Goal: Information Seeking & Learning: Find specific fact

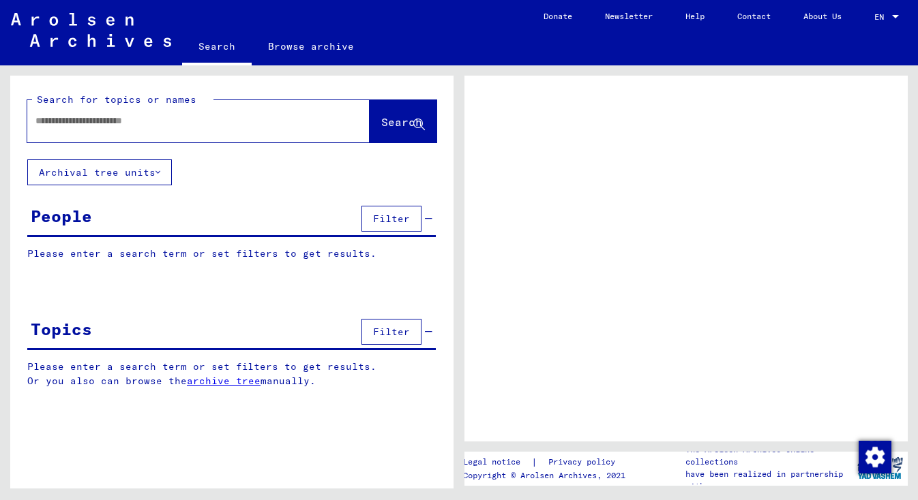
click at [104, 123] on input "text" at bounding box center [185, 121] width 301 height 14
type input "*"
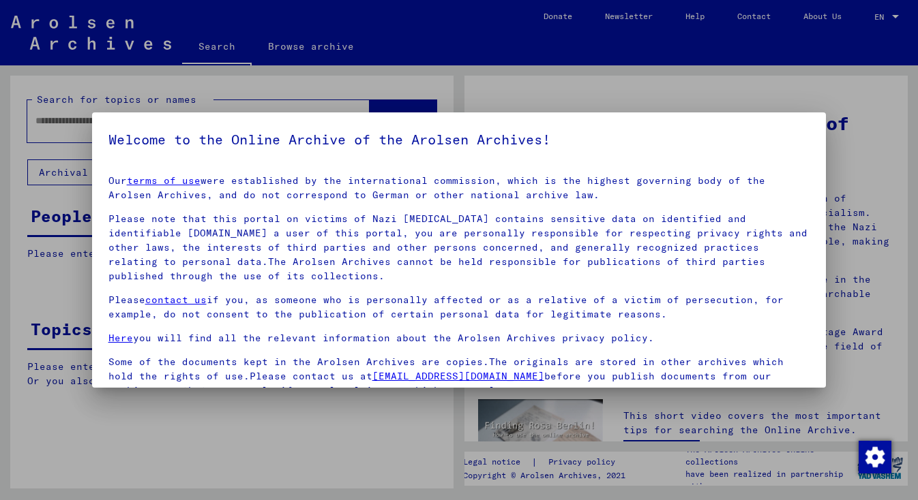
click at [55, 189] on div at bounding box center [459, 250] width 918 height 500
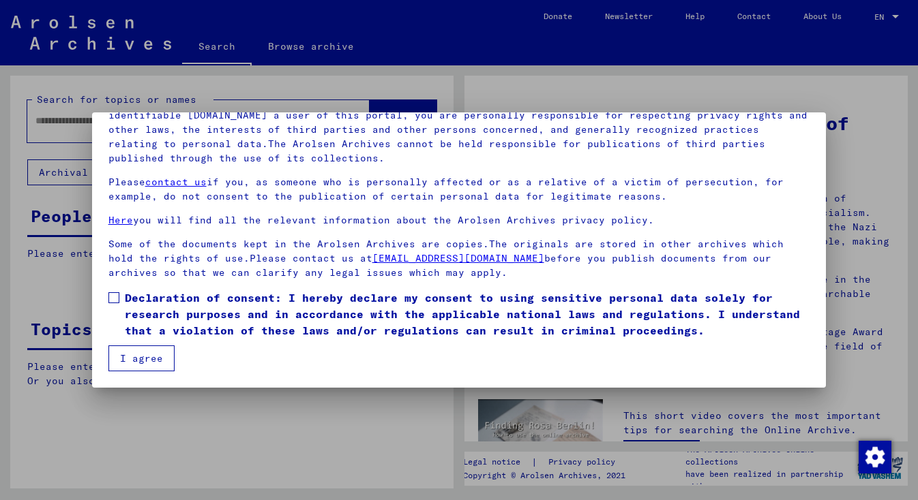
scroll to position [118, 0]
click at [116, 296] on span at bounding box center [113, 297] width 11 height 11
click at [138, 361] on button "I agree" at bounding box center [141, 359] width 66 height 26
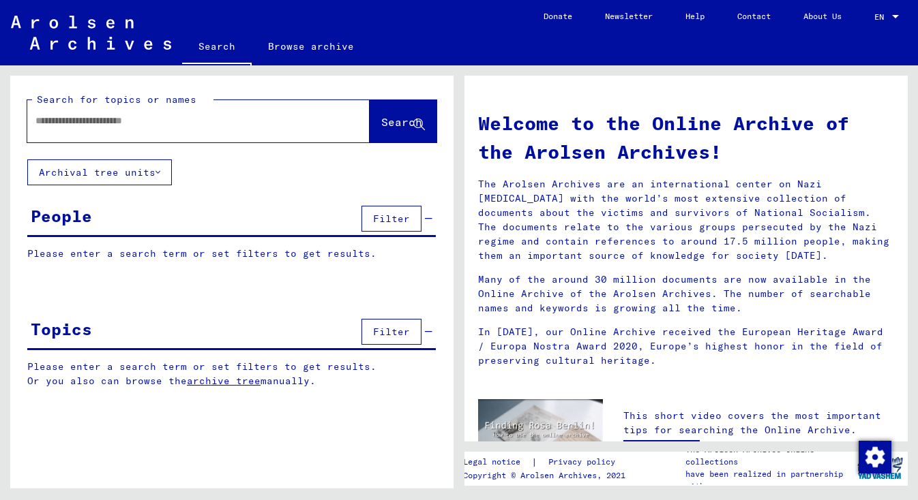
click at [46, 118] on input "text" at bounding box center [181, 121] width 293 height 14
type input "*"
click at [384, 129] on span "Search" at bounding box center [401, 122] width 41 height 14
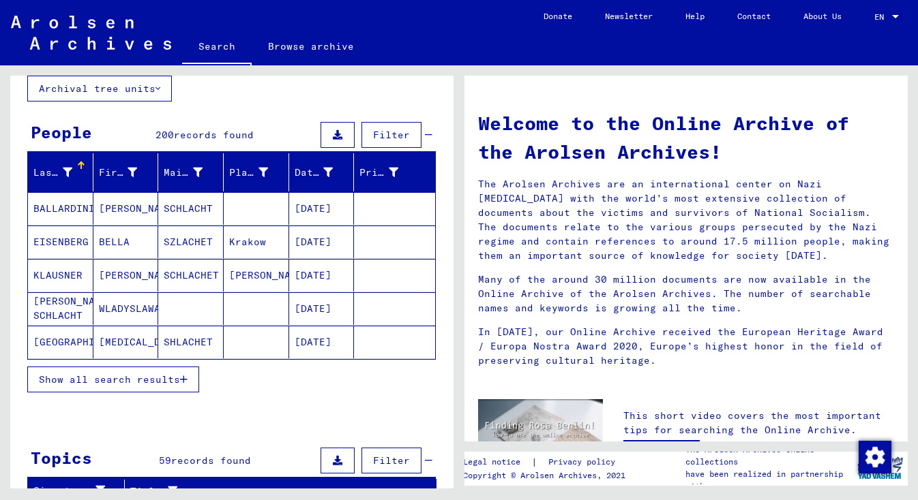
scroll to position [85, 0]
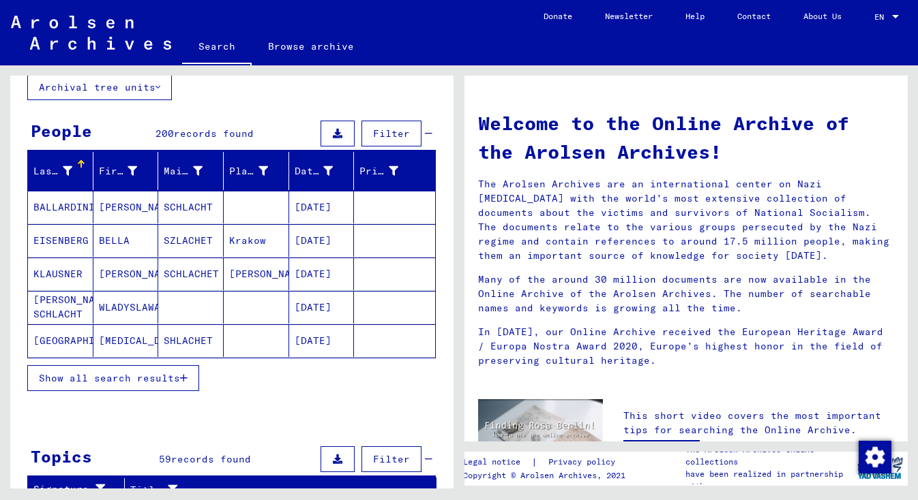
click at [160, 380] on span "Show all search results" at bounding box center [109, 378] width 141 height 12
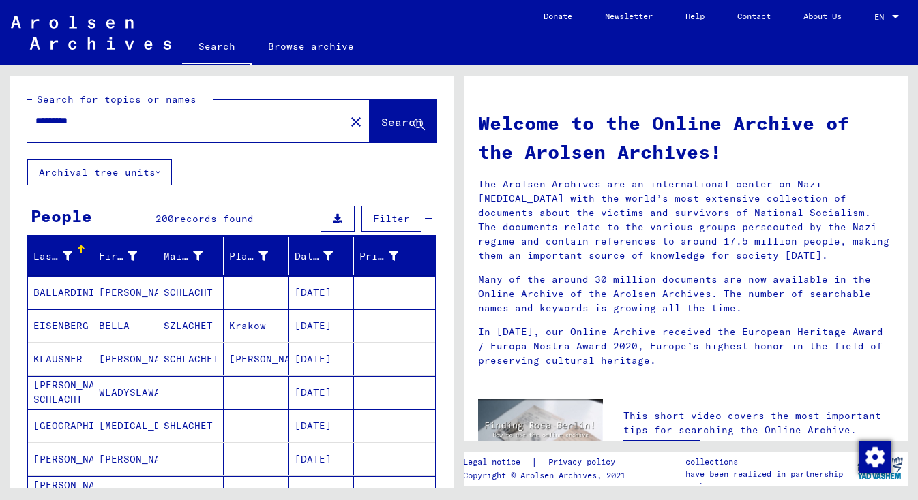
scroll to position [0, 0]
click at [35, 121] on div "*********" at bounding box center [177, 121] width 301 height 31
click at [36, 118] on input "*********" at bounding box center [181, 121] width 293 height 14
click at [381, 116] on span "Search" at bounding box center [401, 122] width 41 height 14
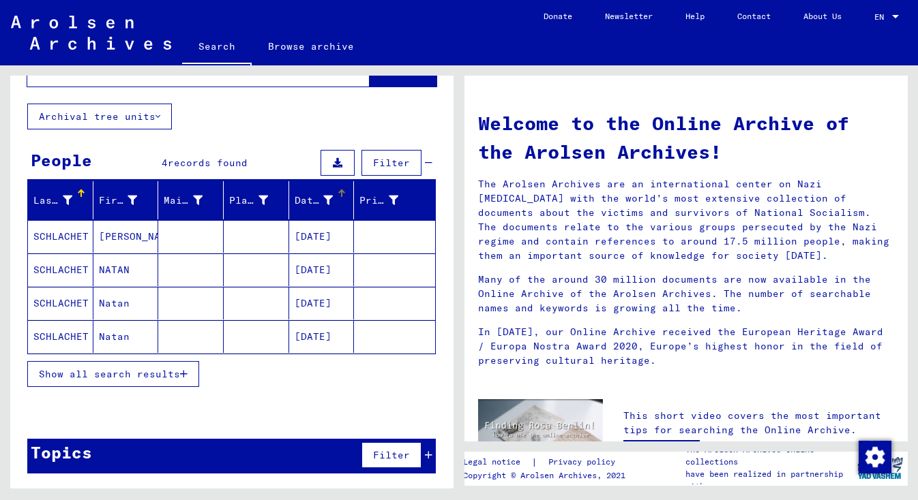
scroll to position [56, 0]
click at [68, 298] on mat-cell "SCHLACHET" at bounding box center [60, 303] width 65 height 33
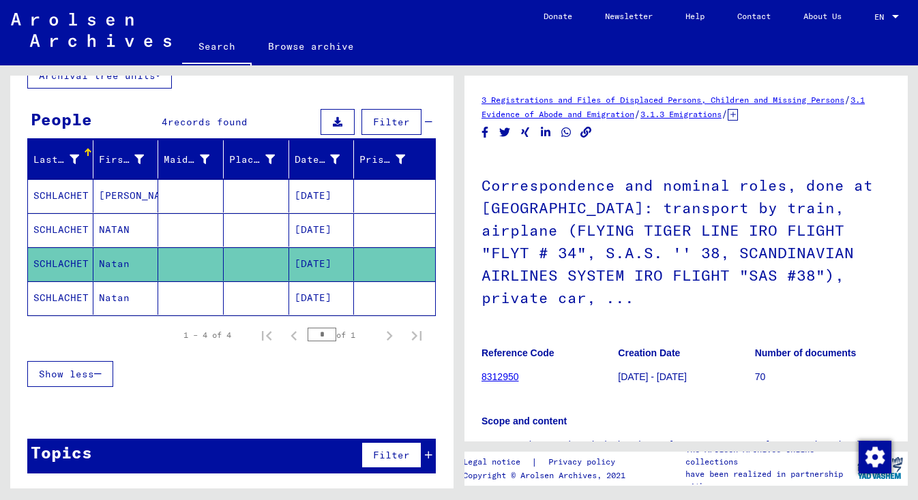
click at [61, 259] on mat-cell "SCHLACHET" at bounding box center [60, 263] width 65 height 33
click at [329, 261] on mat-cell "[DATE]" at bounding box center [321, 263] width 65 height 33
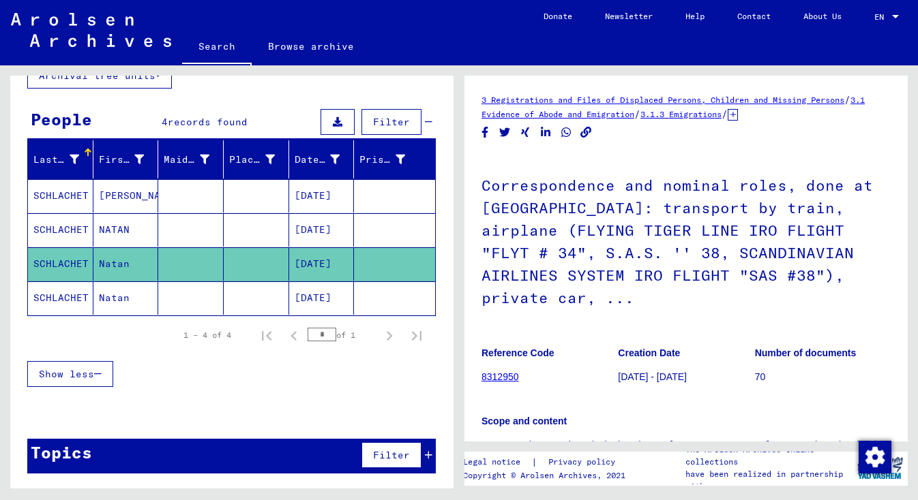
click at [312, 299] on mat-cell "[DATE]" at bounding box center [321, 298] width 65 height 33
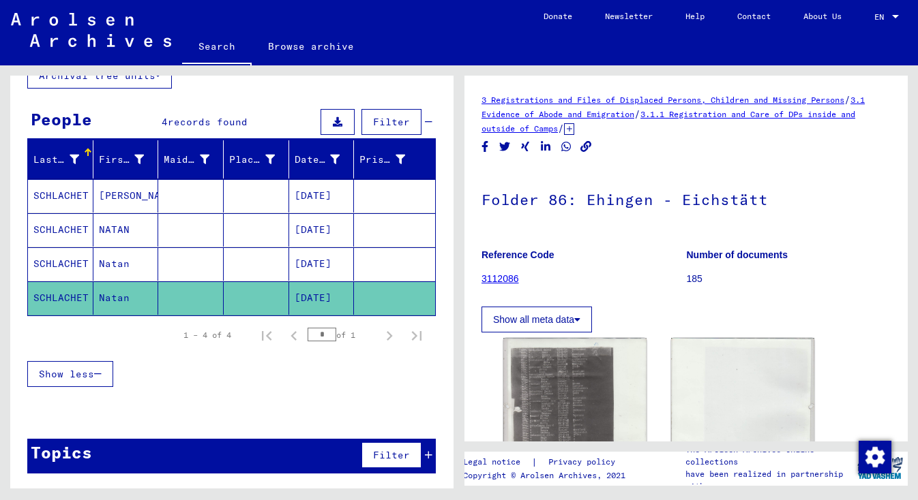
click at [316, 262] on mat-cell "[DATE]" at bounding box center [321, 263] width 65 height 33
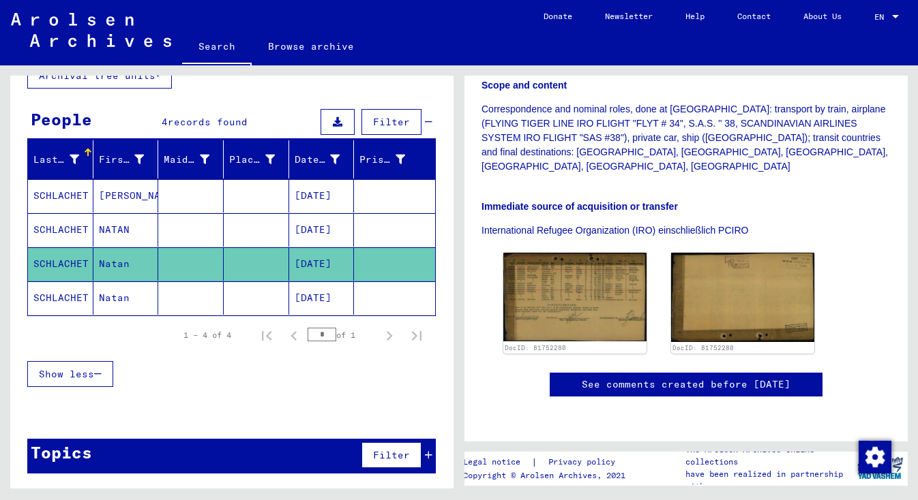
scroll to position [361, 0]
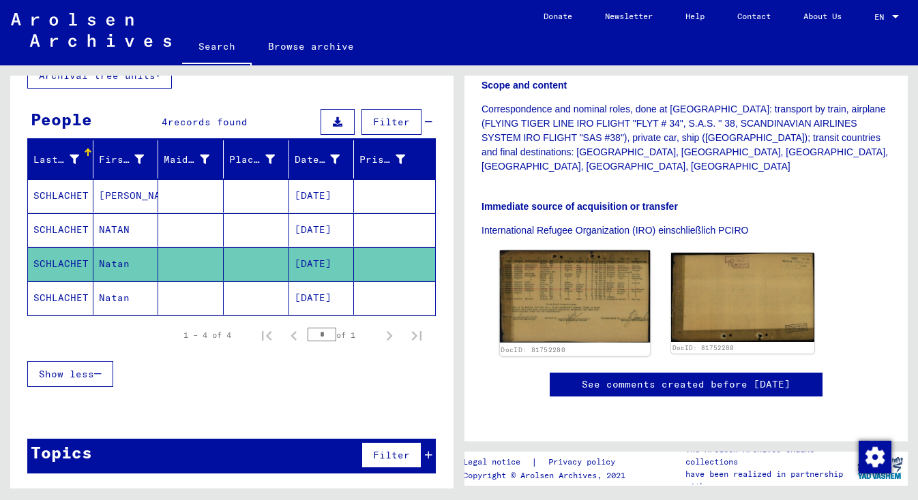
click at [539, 251] on img at bounding box center [575, 297] width 151 height 93
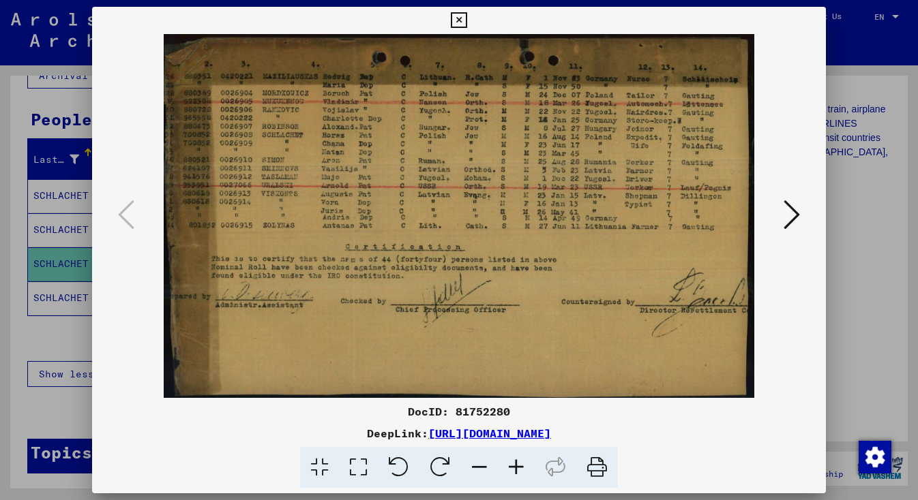
click at [513, 467] on icon at bounding box center [516, 468] width 37 height 42
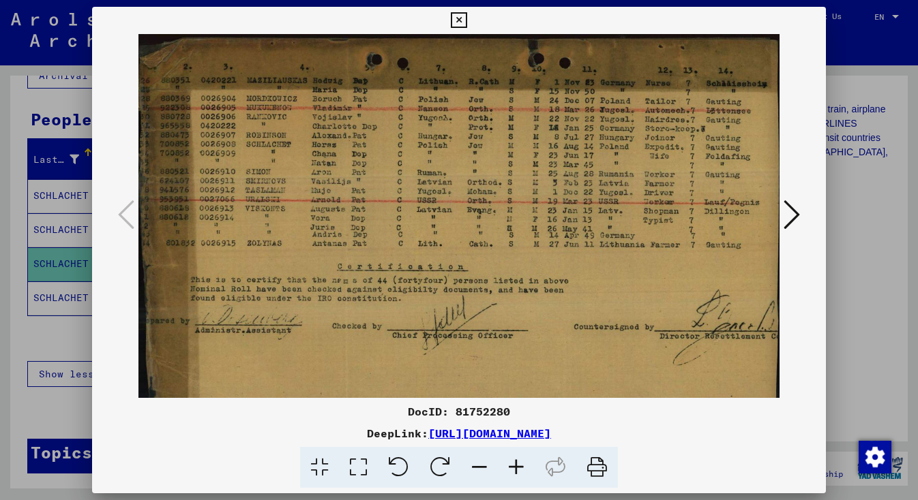
click at [518, 462] on icon at bounding box center [516, 468] width 37 height 42
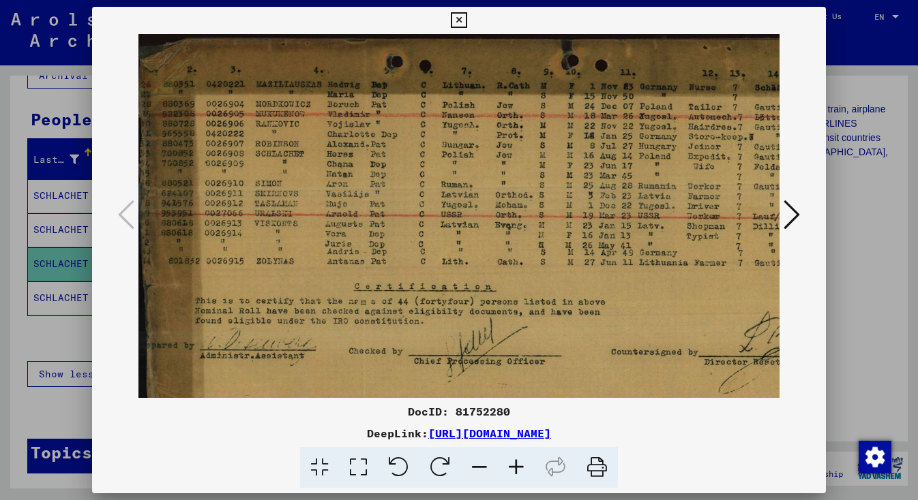
click at [796, 213] on icon at bounding box center [791, 214] width 16 height 33
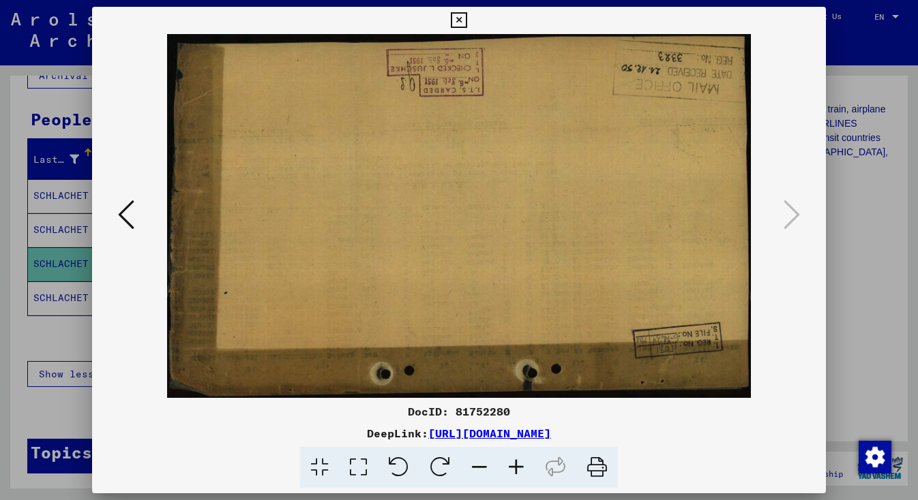
scroll to position [0, 0]
click at [130, 217] on icon at bounding box center [126, 214] width 16 height 33
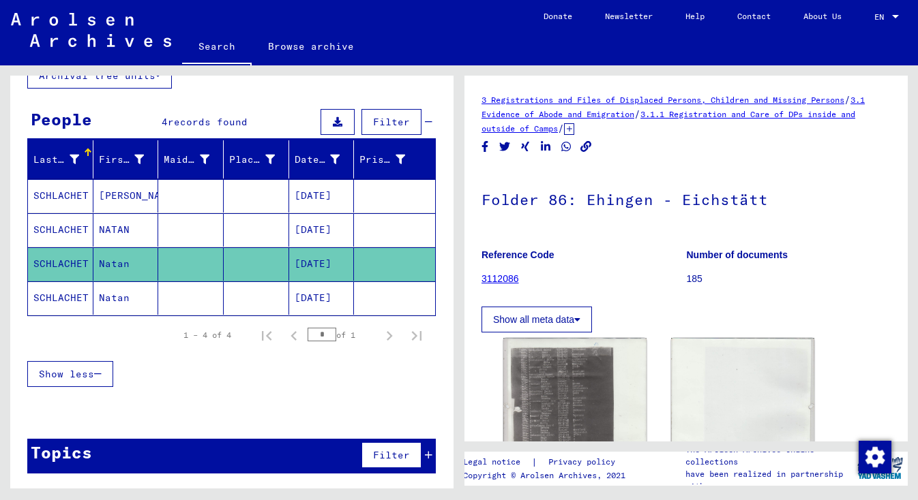
click at [322, 303] on mat-cell "[DATE]" at bounding box center [321, 298] width 65 height 33
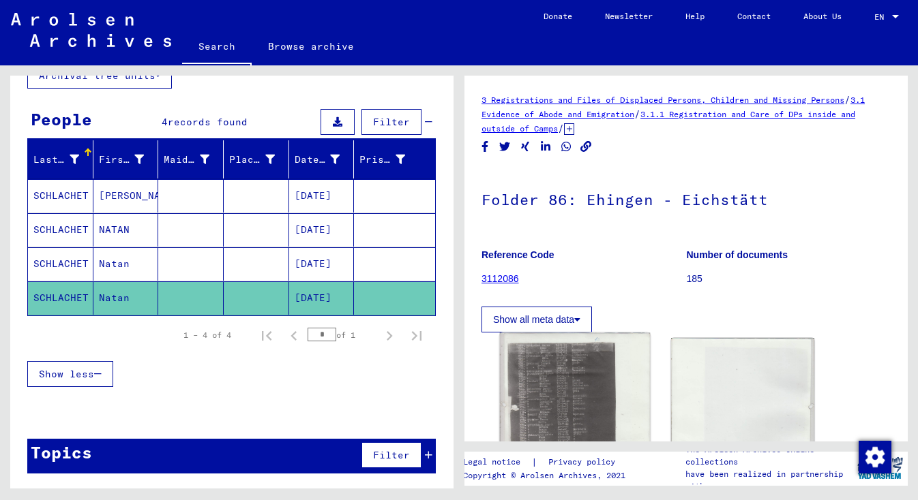
click at [553, 407] on img at bounding box center [575, 436] width 151 height 207
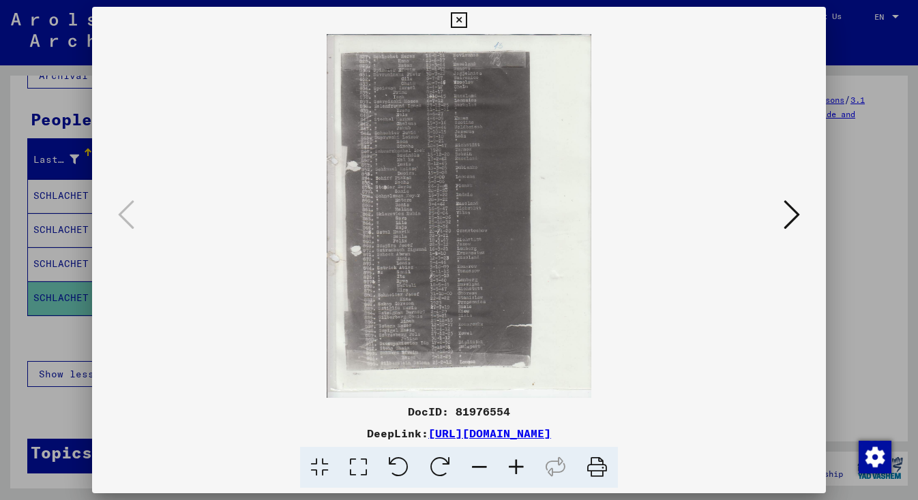
click at [517, 464] on icon at bounding box center [516, 468] width 37 height 42
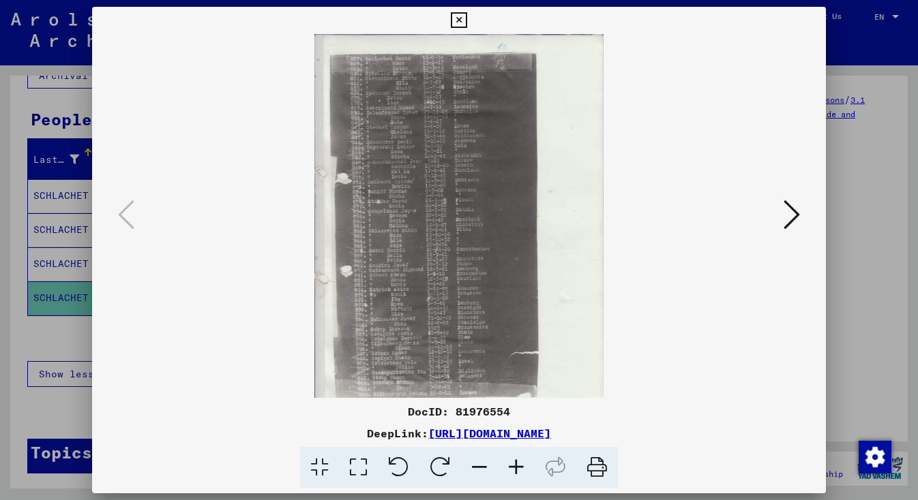
click at [517, 464] on icon at bounding box center [516, 468] width 37 height 42
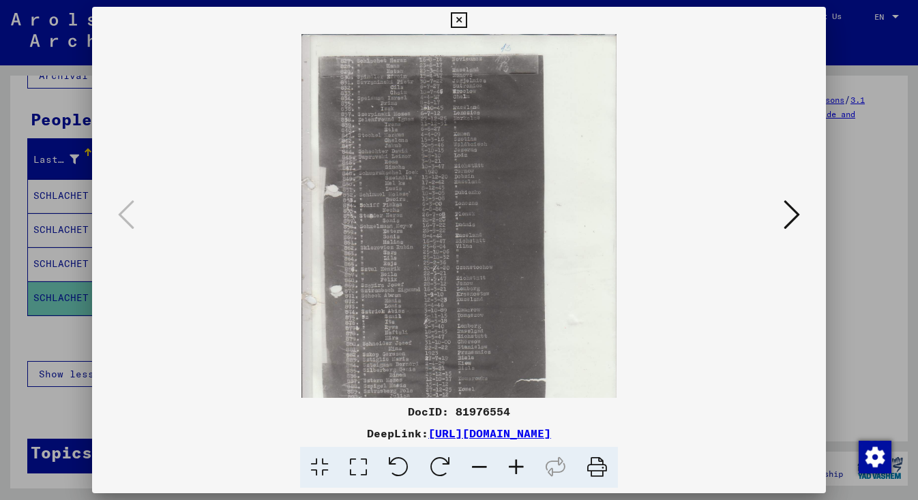
click at [517, 464] on icon at bounding box center [516, 468] width 37 height 42
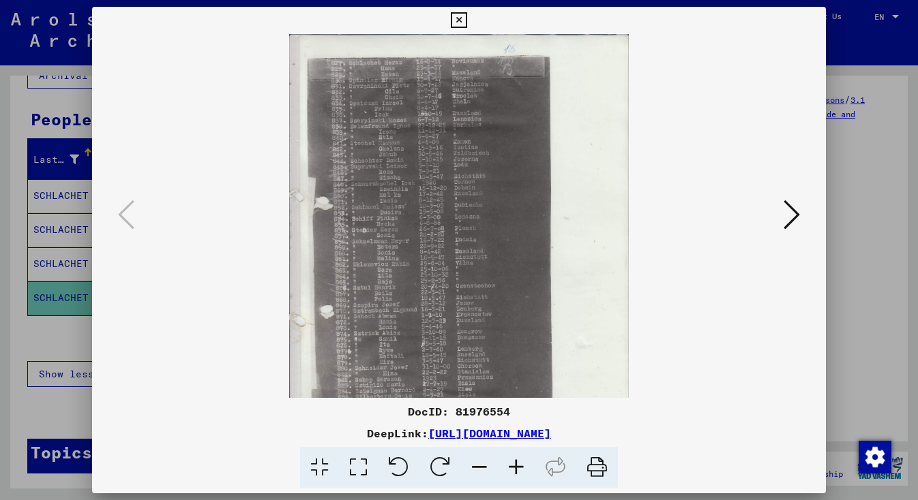
click at [517, 464] on icon at bounding box center [516, 468] width 37 height 42
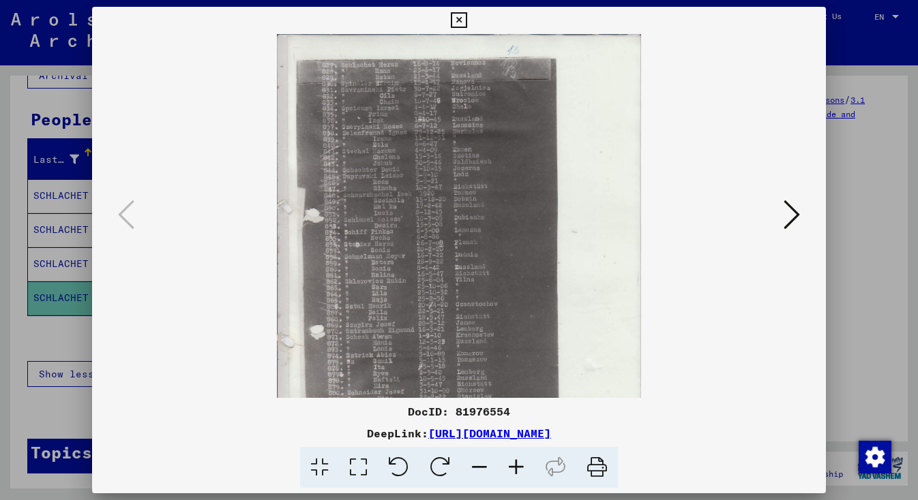
click at [517, 464] on icon at bounding box center [516, 468] width 37 height 42
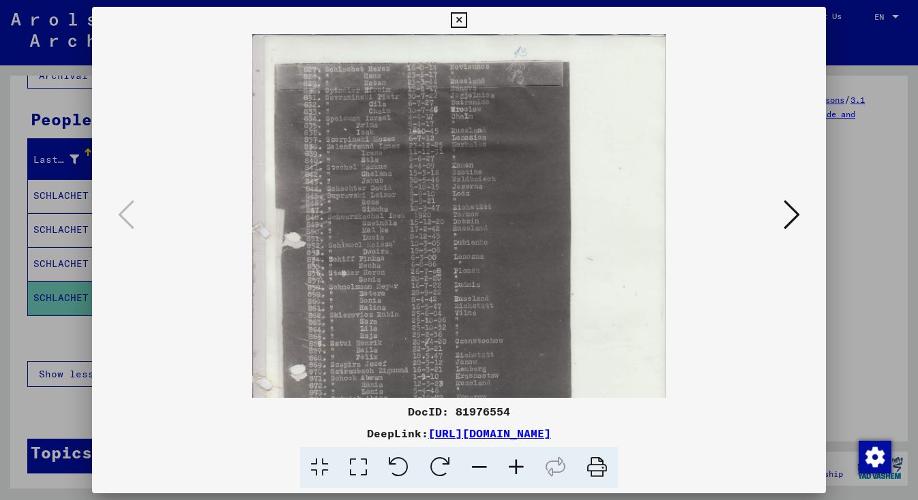
click at [517, 464] on icon at bounding box center [516, 468] width 37 height 42
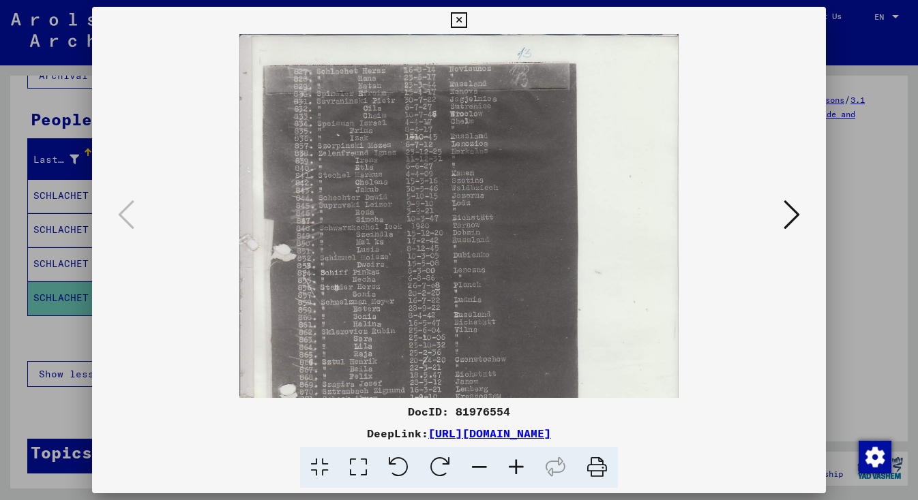
click at [517, 464] on icon at bounding box center [516, 468] width 37 height 42
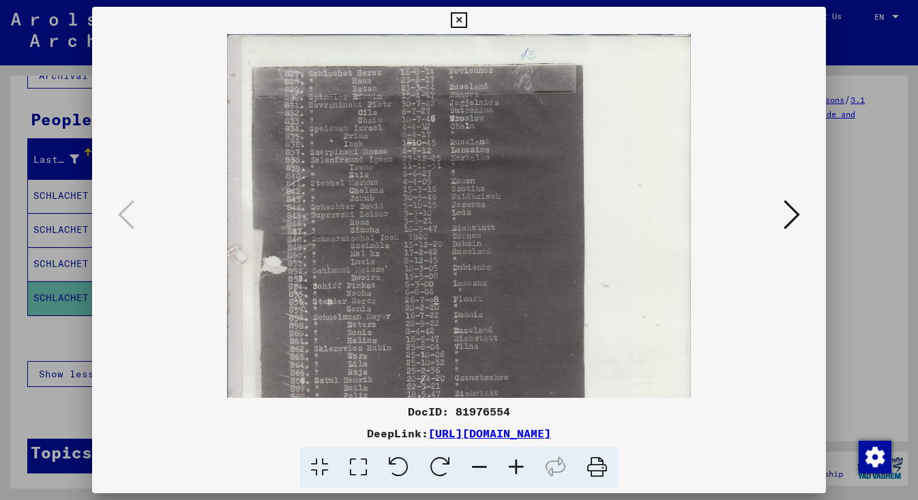
drag, startPoint x: 454, startPoint y: 307, endPoint x: 495, endPoint y: 369, distance: 73.7
click at [71, 397] on div at bounding box center [459, 250] width 918 height 500
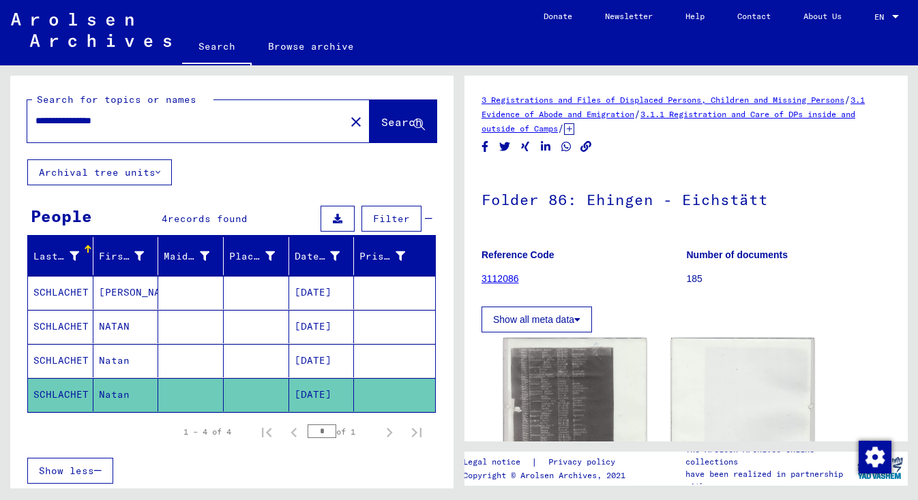
drag, startPoint x: 35, startPoint y: 119, endPoint x: 155, endPoint y: 118, distance: 119.3
click at [155, 118] on input "**********" at bounding box center [185, 121] width 301 height 14
click at [387, 124] on span "Search" at bounding box center [401, 122] width 41 height 14
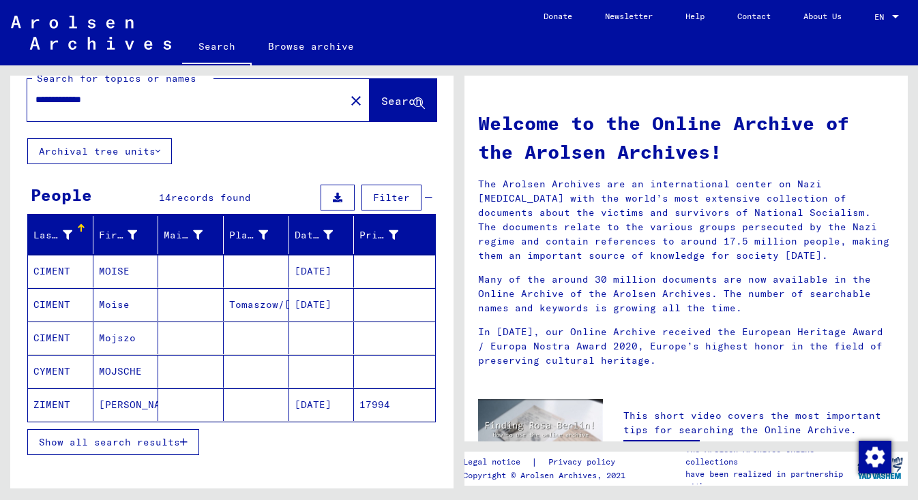
scroll to position [59, 0]
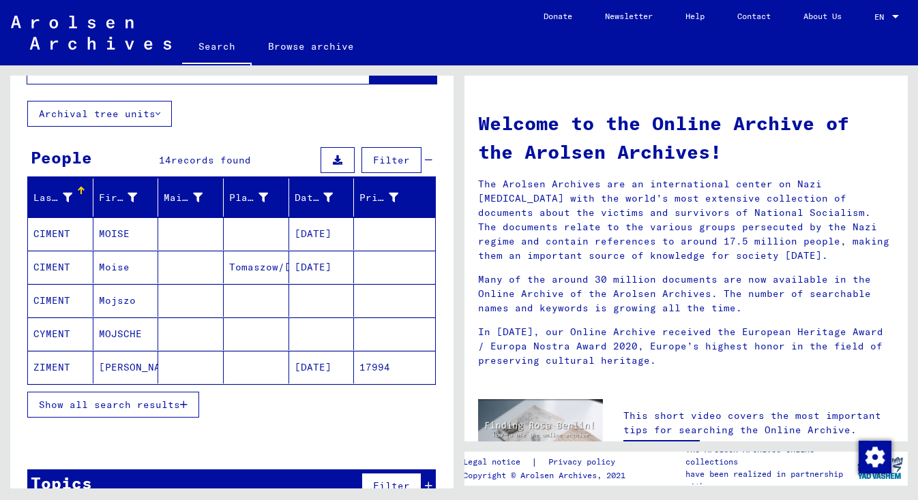
click at [127, 409] on span "Show all search results" at bounding box center [109, 405] width 141 height 12
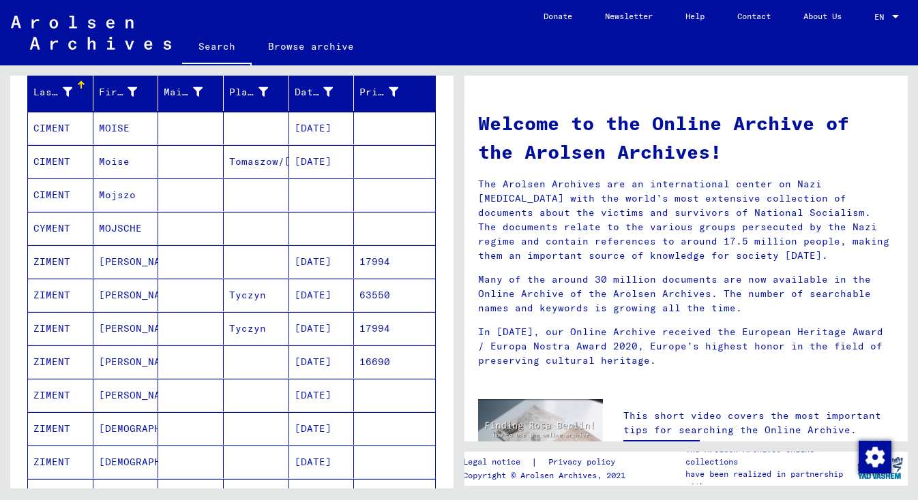
scroll to position [160, 0]
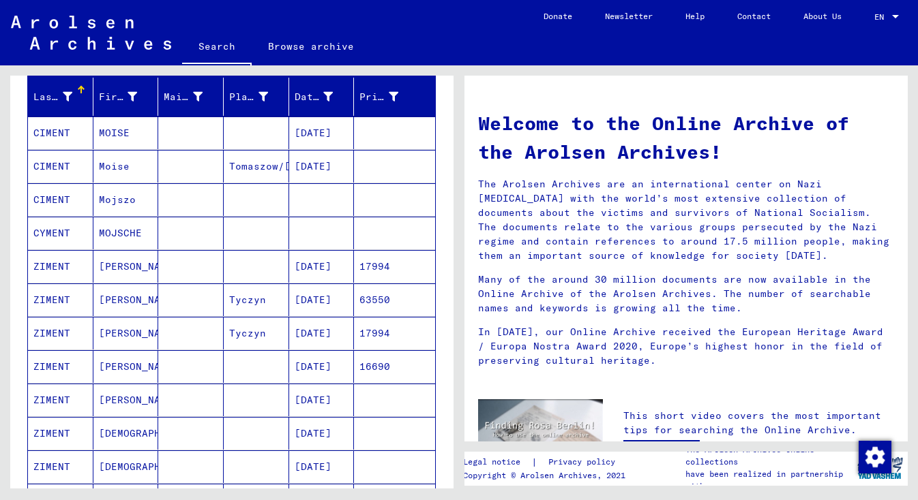
click at [318, 267] on mat-cell "[DATE]" at bounding box center [321, 266] width 65 height 33
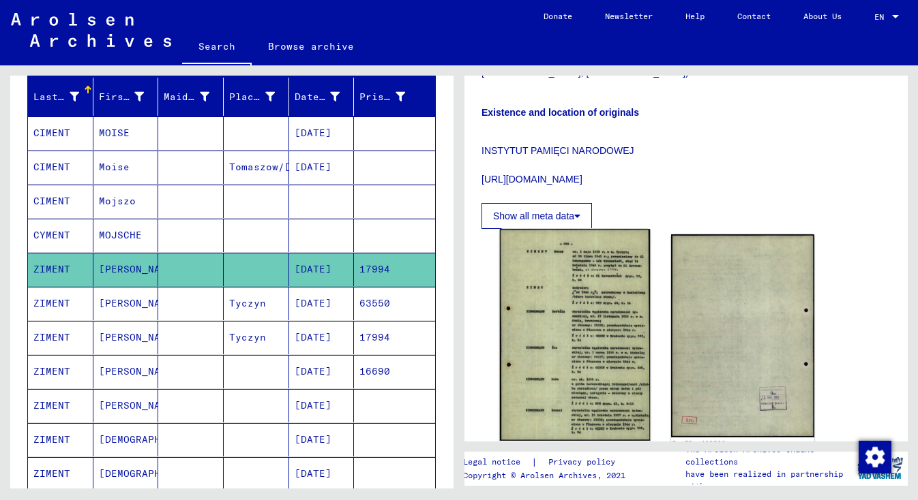
scroll to position [442, 0]
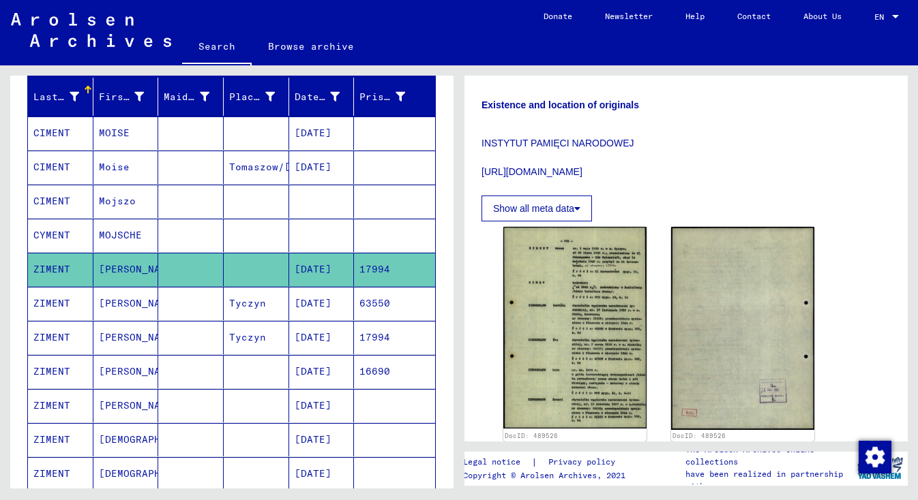
click at [315, 303] on mat-cell "[DATE]" at bounding box center [321, 303] width 65 height 33
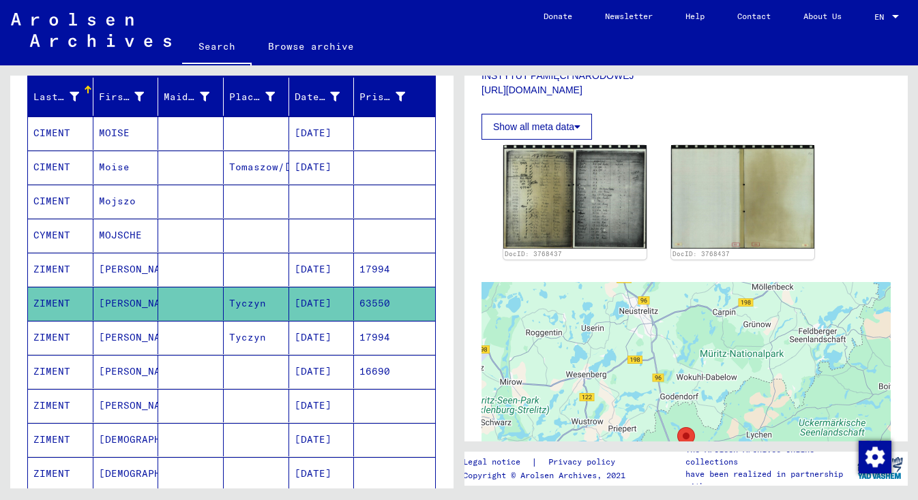
scroll to position [353, 0]
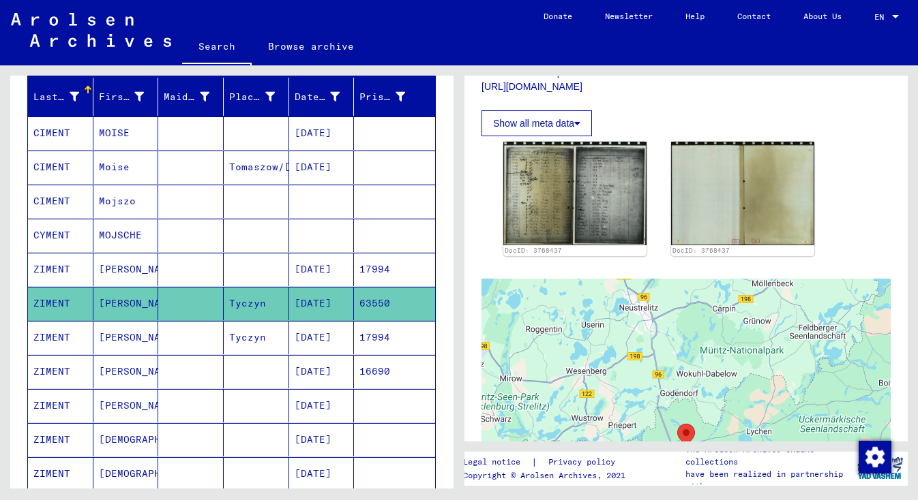
click at [309, 339] on mat-cell "[DATE]" at bounding box center [321, 337] width 65 height 33
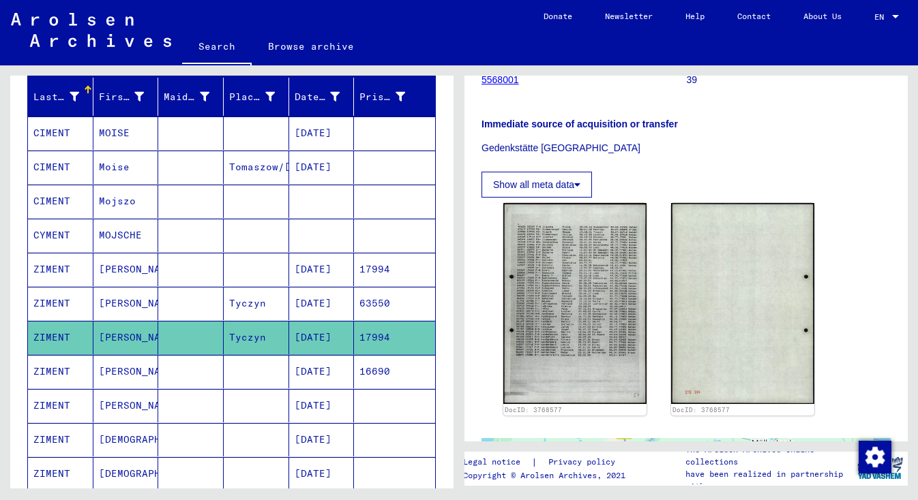
scroll to position [207, 0]
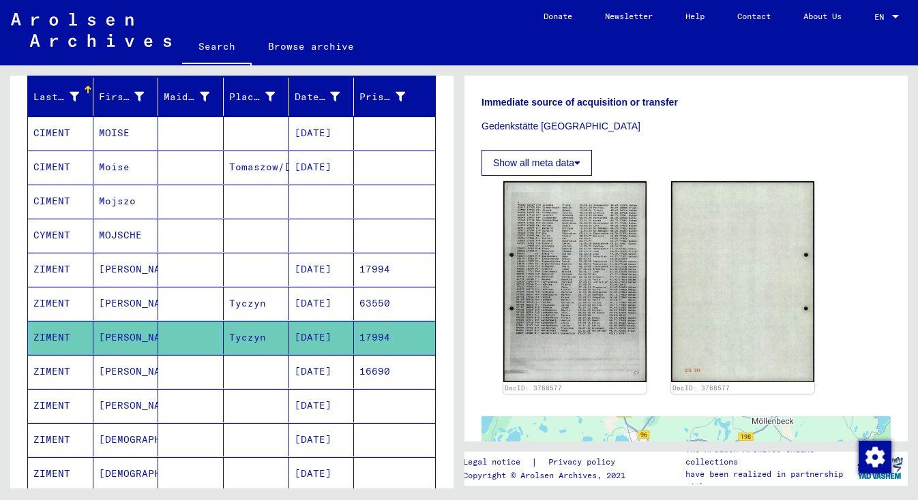
click at [320, 370] on mat-cell "[DATE]" at bounding box center [321, 371] width 65 height 33
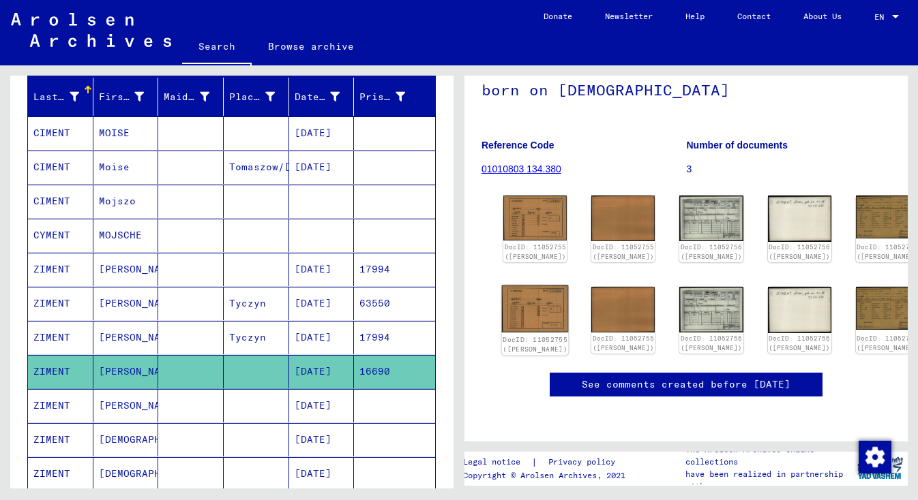
scroll to position [260, 0]
click at [319, 408] on mat-cell "[DATE]" at bounding box center [321, 405] width 65 height 33
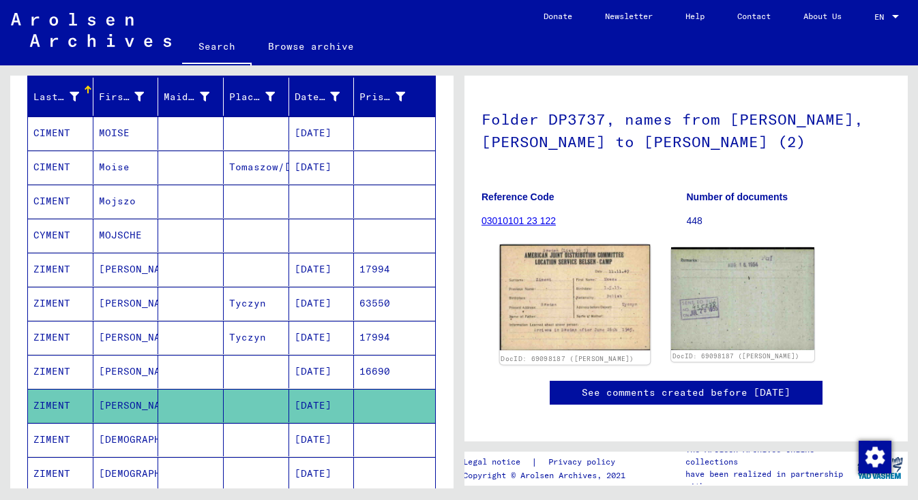
scroll to position [83, 0]
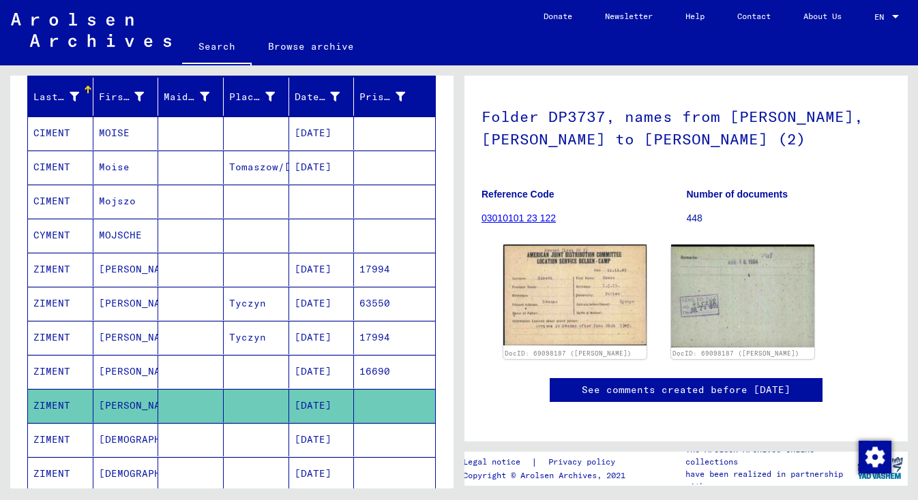
click at [314, 436] on mat-cell "[DATE]" at bounding box center [321, 439] width 65 height 33
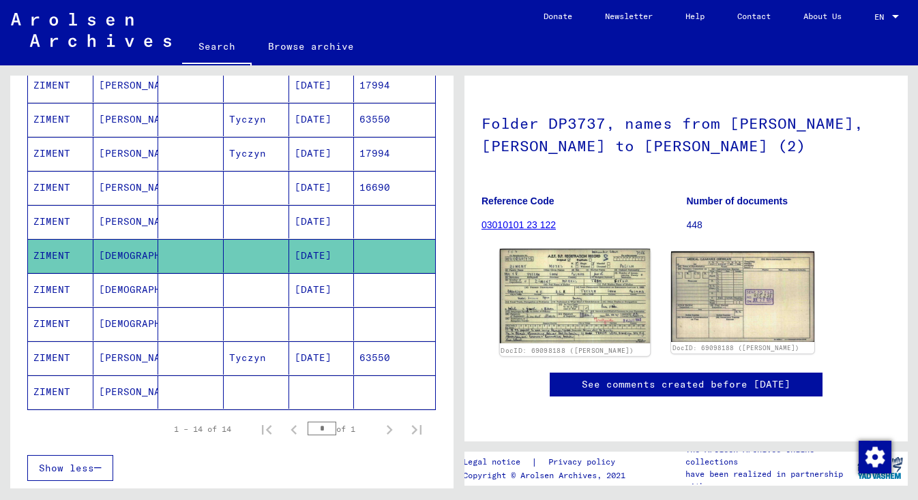
scroll to position [213, 0]
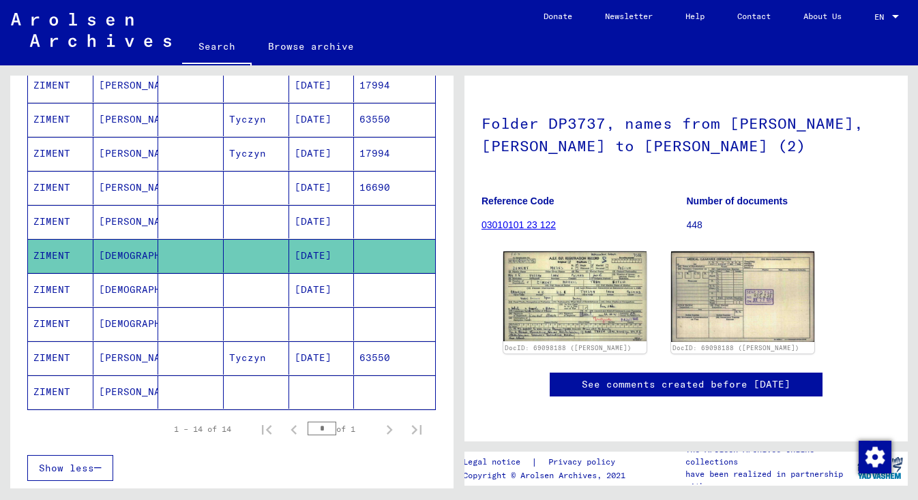
click at [316, 288] on mat-cell "[DATE]" at bounding box center [321, 289] width 65 height 33
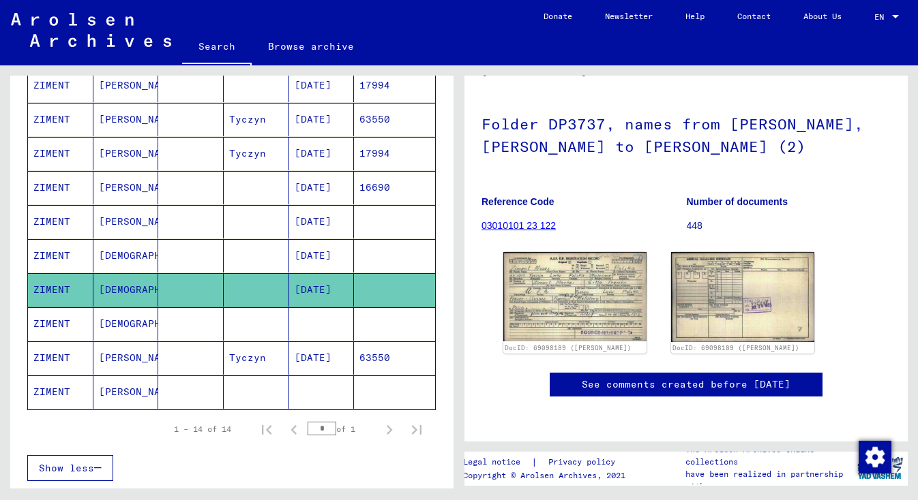
click at [310, 358] on mat-cell "[DATE]" at bounding box center [321, 358] width 65 height 33
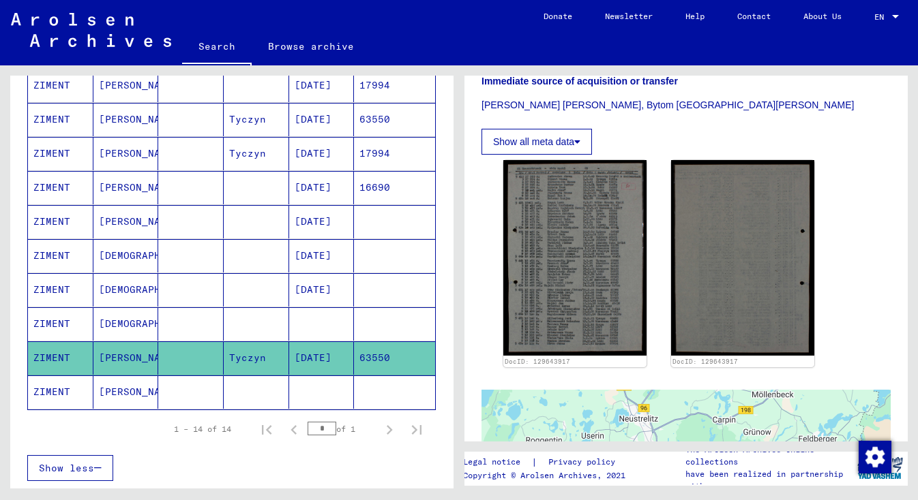
click at [324, 320] on mat-cell at bounding box center [321, 323] width 65 height 33
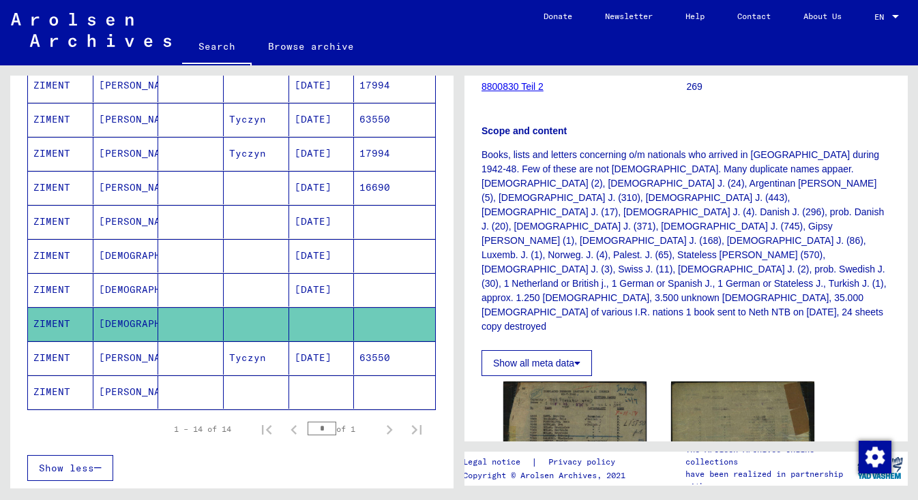
click at [320, 398] on mat-cell at bounding box center [321, 392] width 65 height 33
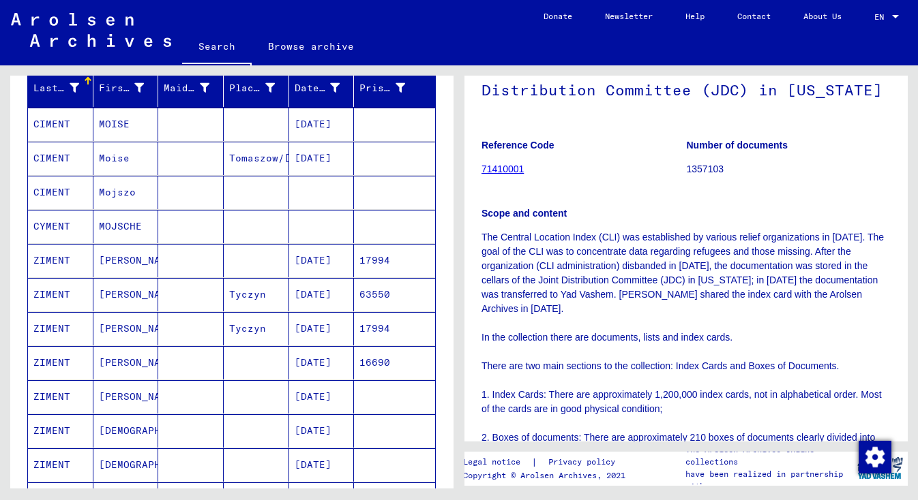
click at [130, 228] on mat-cell "MOJSCHE" at bounding box center [125, 226] width 65 height 33
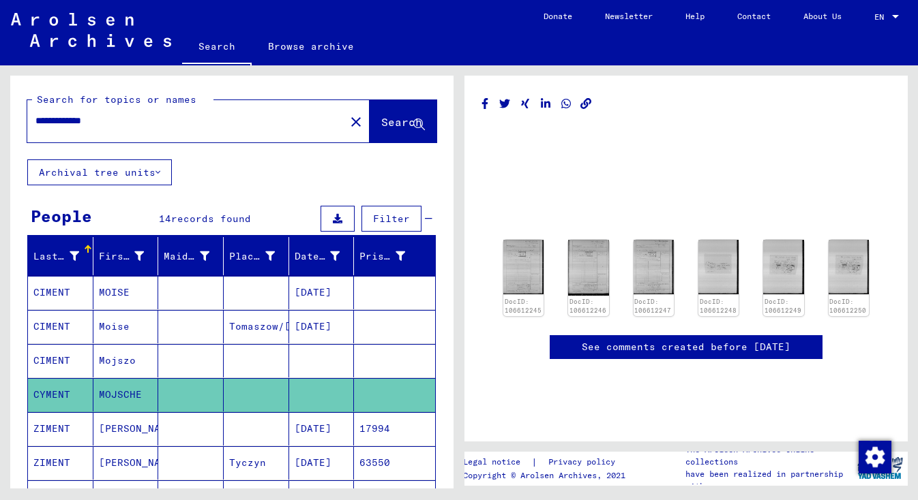
click at [35, 115] on div "**********" at bounding box center [182, 121] width 310 height 31
drag, startPoint x: 35, startPoint y: 117, endPoint x: 76, endPoint y: 117, distance: 40.2
click at [76, 117] on input "**********" at bounding box center [185, 121] width 301 height 14
click at [112, 119] on input "**********" at bounding box center [185, 121] width 301 height 14
click at [381, 119] on span "Search" at bounding box center [401, 122] width 41 height 14
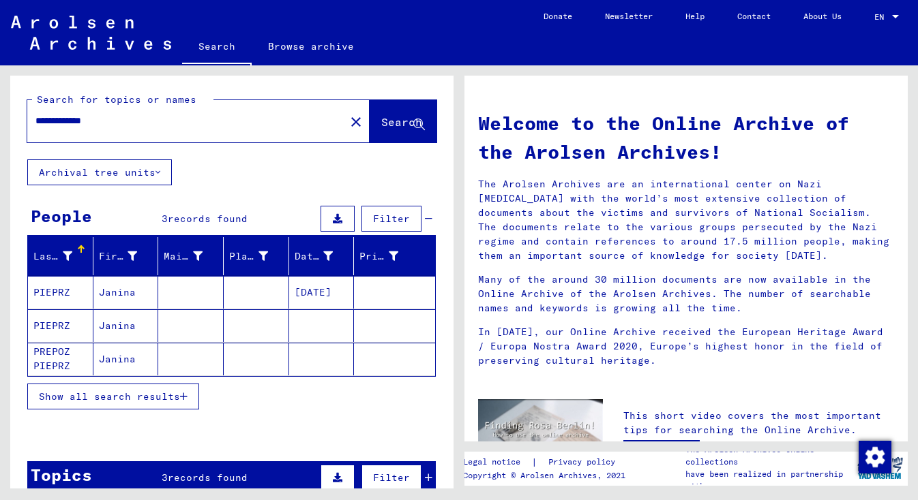
scroll to position [9, 0]
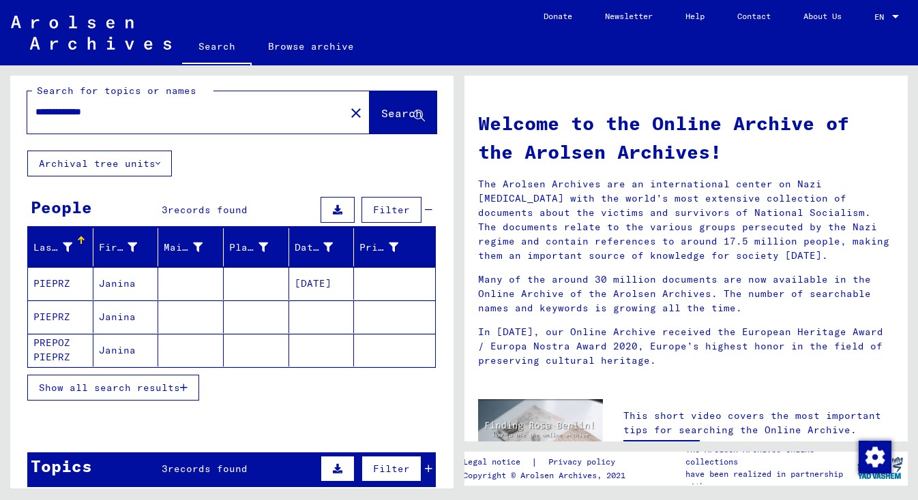
click at [322, 282] on mat-cell "[DATE]" at bounding box center [321, 283] width 65 height 33
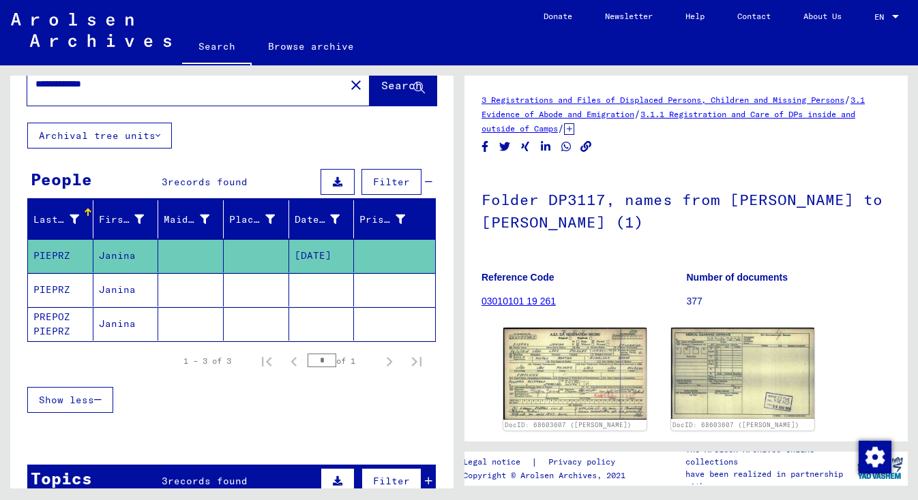
click at [322, 286] on mat-cell at bounding box center [321, 289] width 65 height 33
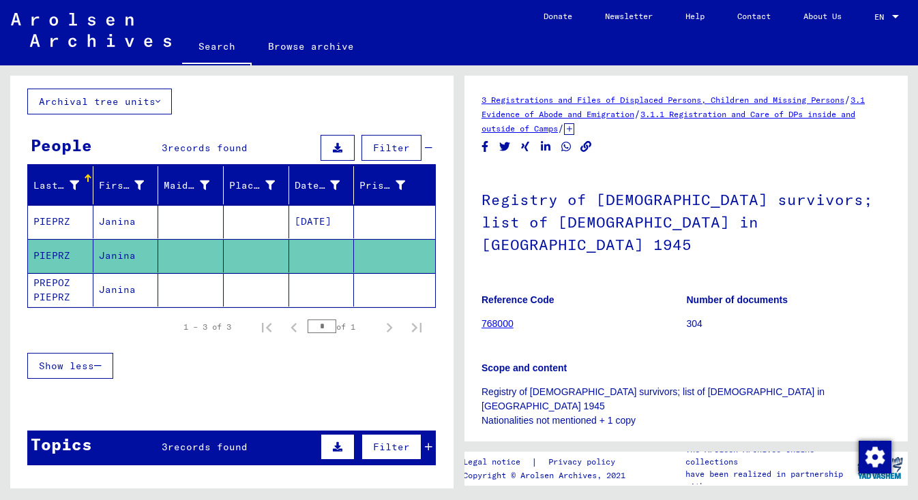
scroll to position [68, 0]
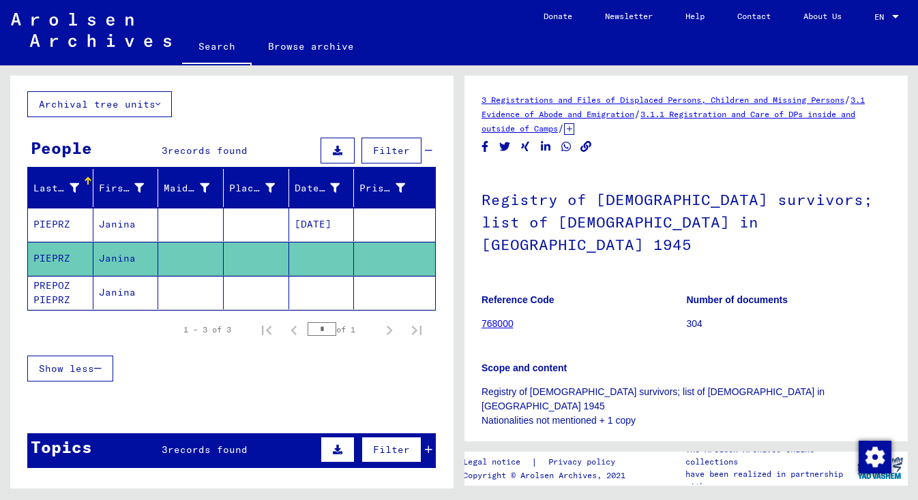
click at [318, 297] on mat-cell at bounding box center [321, 292] width 65 height 33
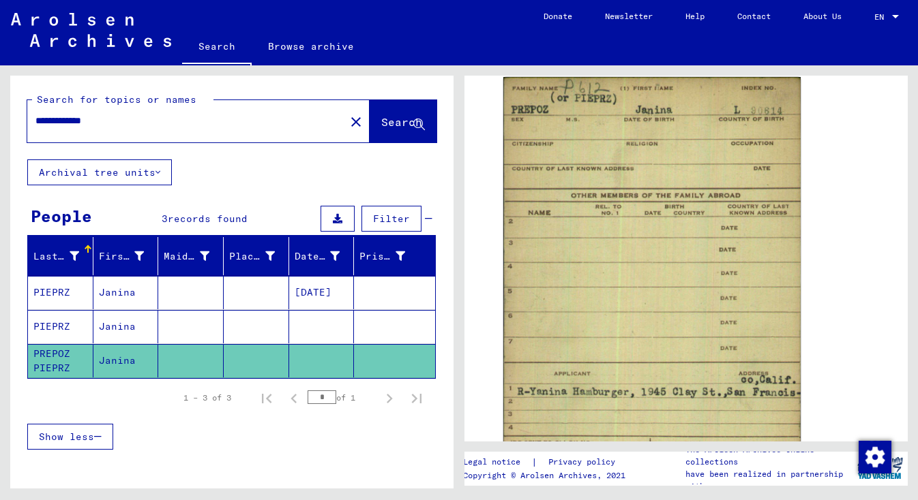
drag, startPoint x: 115, startPoint y: 119, endPoint x: 76, endPoint y: 121, distance: 38.3
click at [76, 121] on input "**********" at bounding box center [185, 121] width 301 height 14
click at [381, 127] on span "Search" at bounding box center [401, 122] width 41 height 14
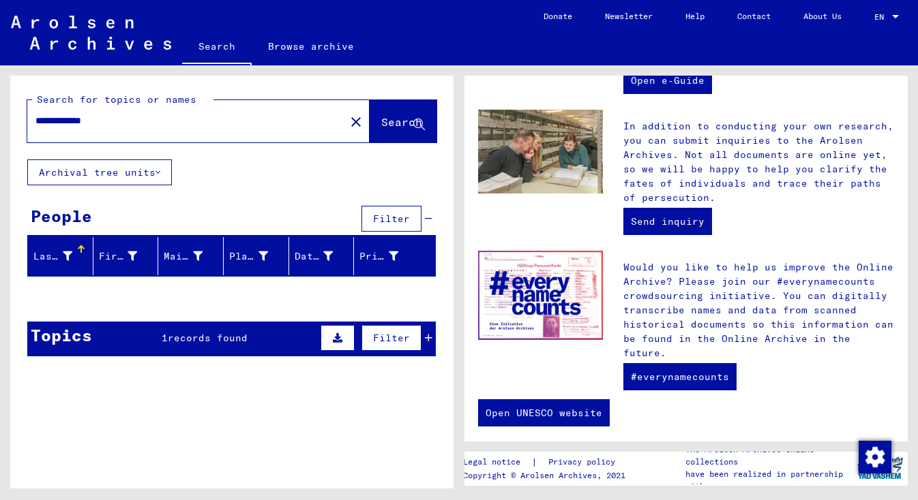
drag, startPoint x: 72, startPoint y: 119, endPoint x: 31, endPoint y: 121, distance: 41.0
click at [30, 123] on div "**********" at bounding box center [177, 121] width 301 height 31
click at [381, 124] on span "Search" at bounding box center [401, 122] width 41 height 14
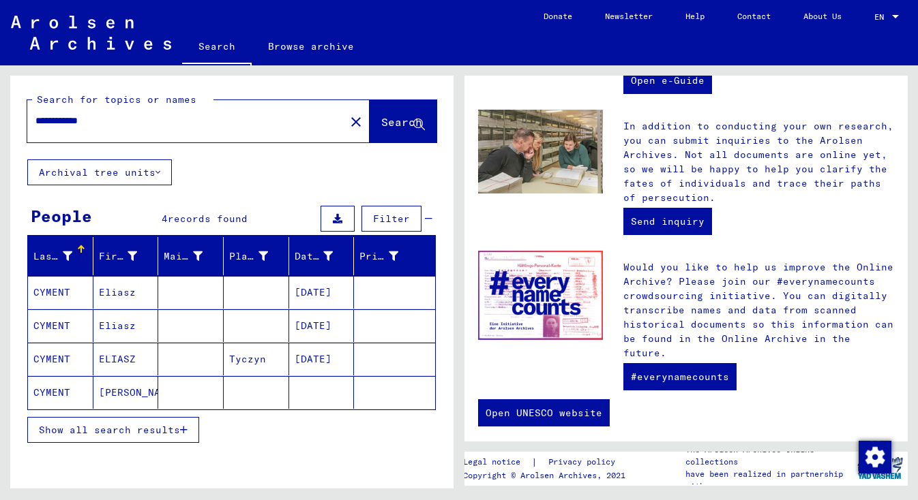
click at [303, 286] on mat-cell "[DATE]" at bounding box center [321, 292] width 65 height 33
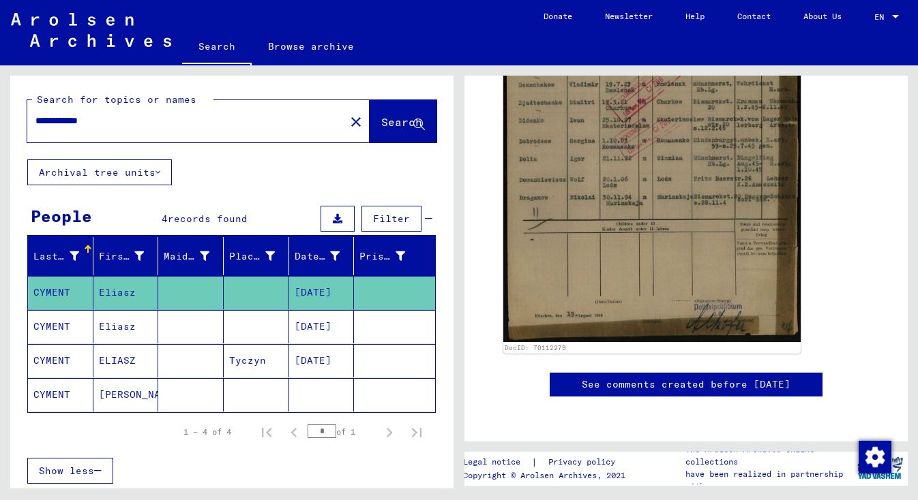
scroll to position [414, 0]
click at [330, 288] on mat-cell "[DATE]" at bounding box center [321, 292] width 65 height 33
click at [340, 300] on mat-cell "[DATE]" at bounding box center [321, 292] width 65 height 33
click at [322, 322] on mat-cell "[DATE]" at bounding box center [321, 326] width 65 height 33
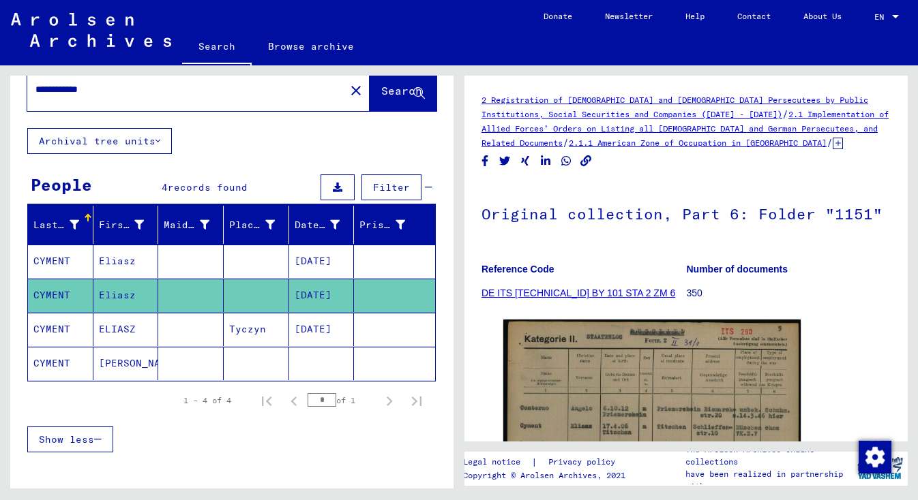
scroll to position [32, 0]
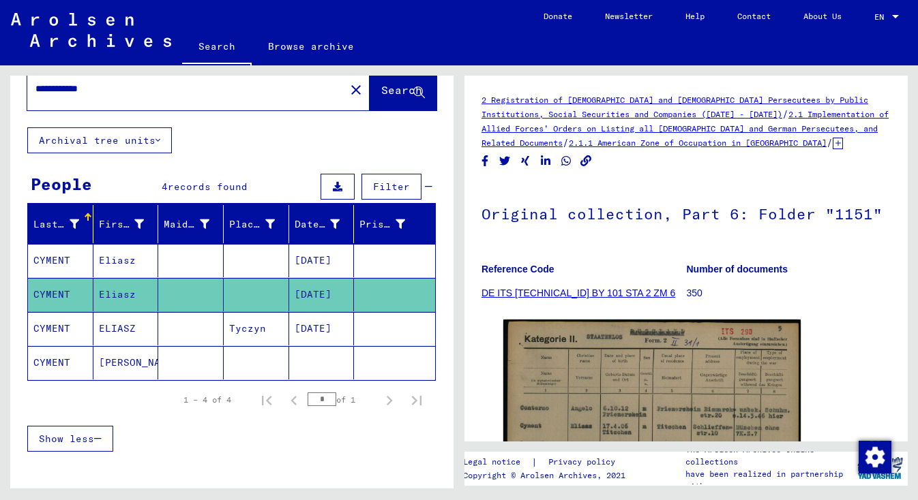
click at [322, 331] on mat-cell "[DATE]" at bounding box center [321, 328] width 65 height 33
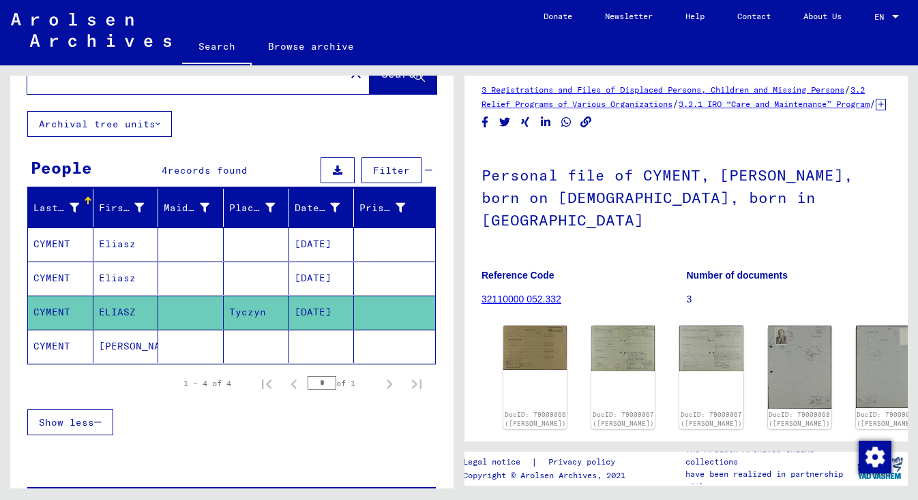
scroll to position [18, 0]
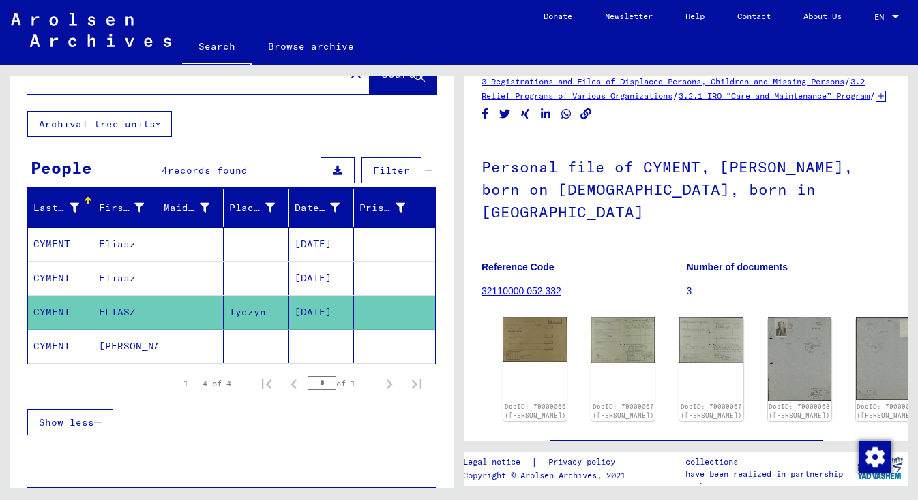
click at [316, 358] on mat-cell at bounding box center [321, 346] width 65 height 33
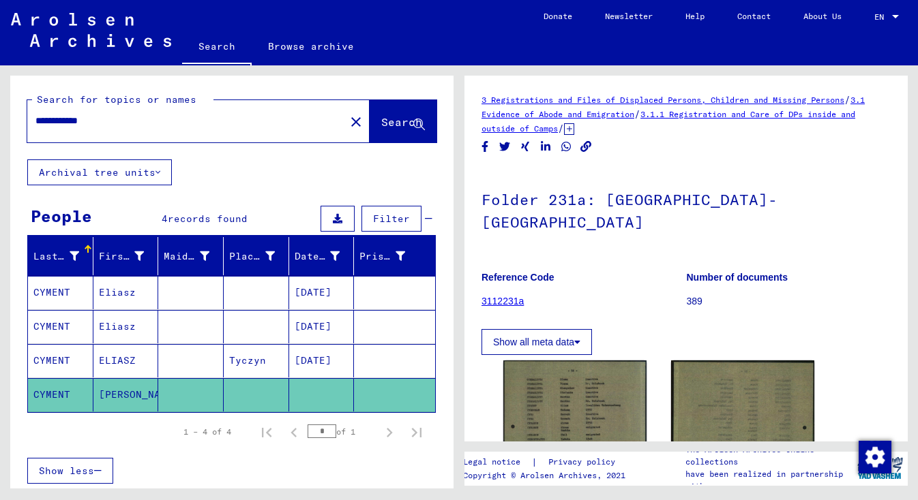
drag, startPoint x: 65, startPoint y: 118, endPoint x: 29, endPoint y: 122, distance: 36.4
click at [29, 122] on div "**********" at bounding box center [182, 121] width 310 height 31
click at [387, 129] on span "Search" at bounding box center [401, 122] width 41 height 14
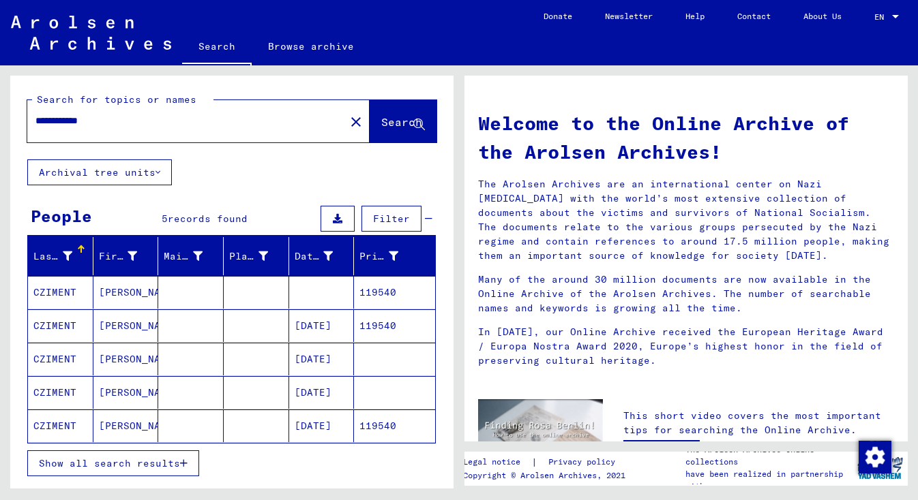
click at [385, 297] on mat-cell "119540" at bounding box center [394, 292] width 81 height 33
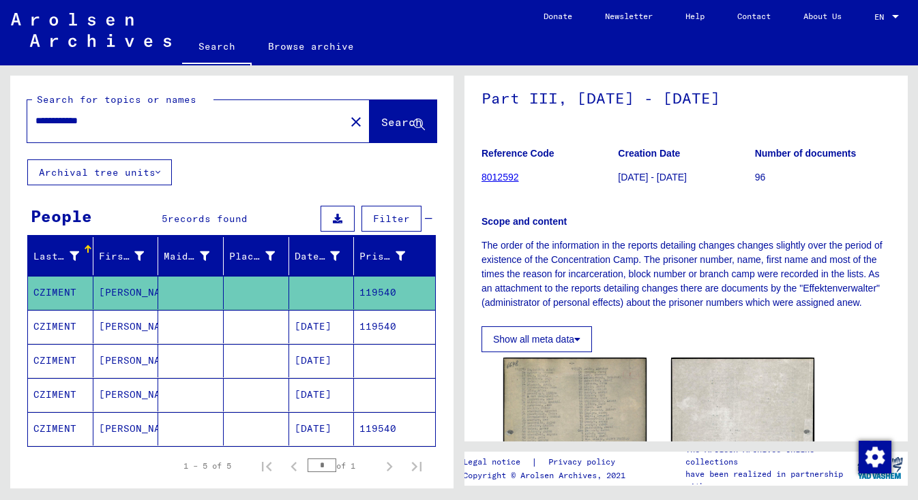
scroll to position [115, 0]
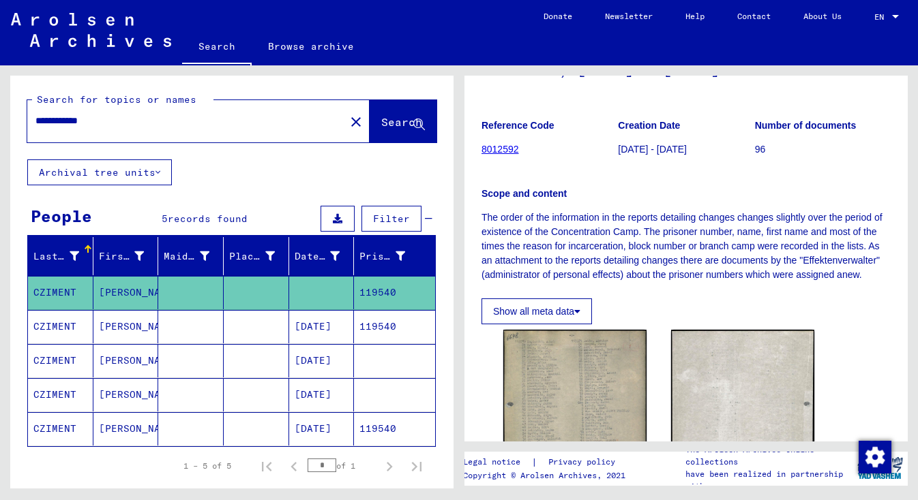
click at [327, 332] on mat-cell "[DATE]" at bounding box center [321, 326] width 65 height 33
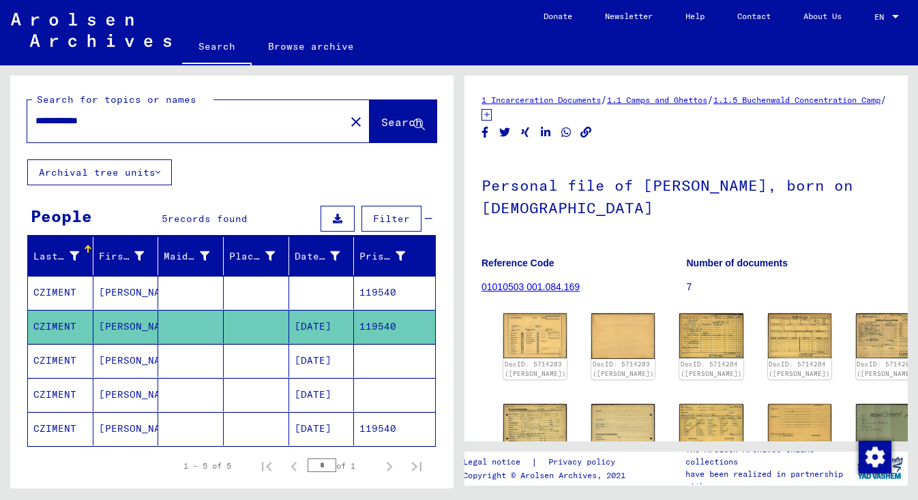
scroll to position [10, 0]
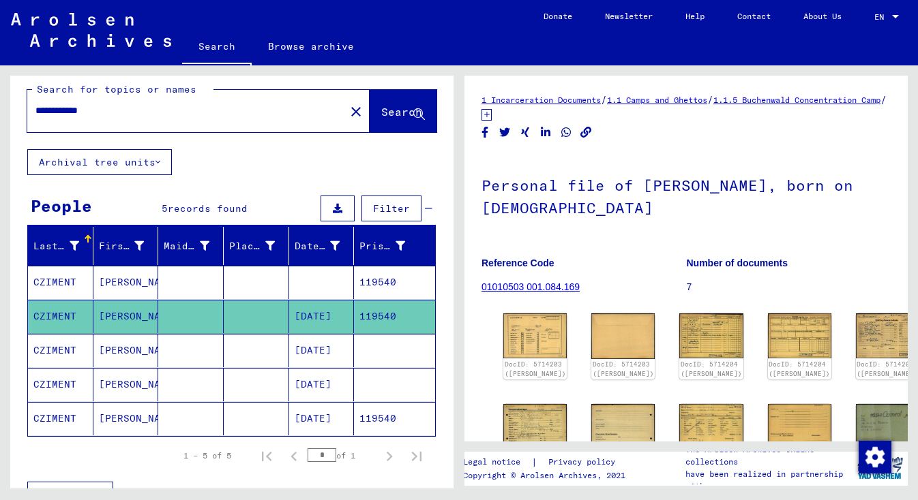
drag, startPoint x: 37, startPoint y: 111, endPoint x: 67, endPoint y: 109, distance: 29.4
click at [67, 109] on input "**********" at bounding box center [185, 111] width 301 height 14
type input "**********"
click at [381, 110] on span "Search" at bounding box center [401, 112] width 41 height 14
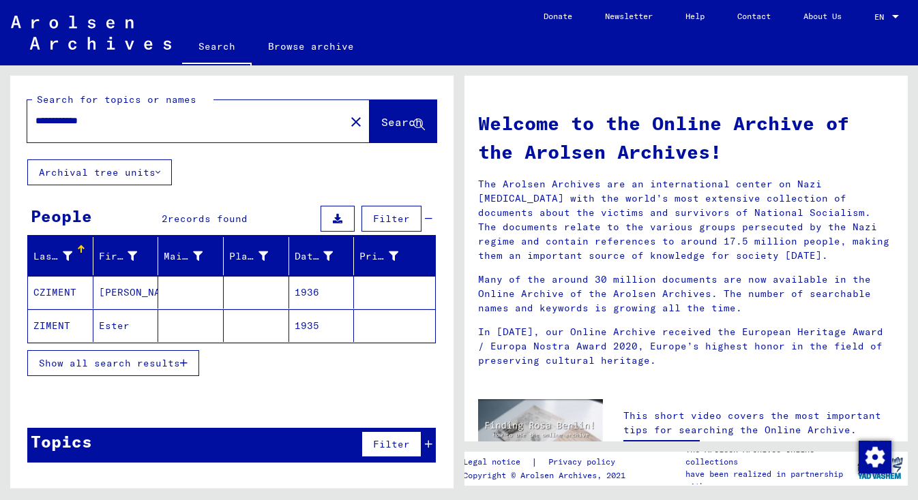
click at [303, 293] on mat-cell "1936" at bounding box center [321, 292] width 65 height 33
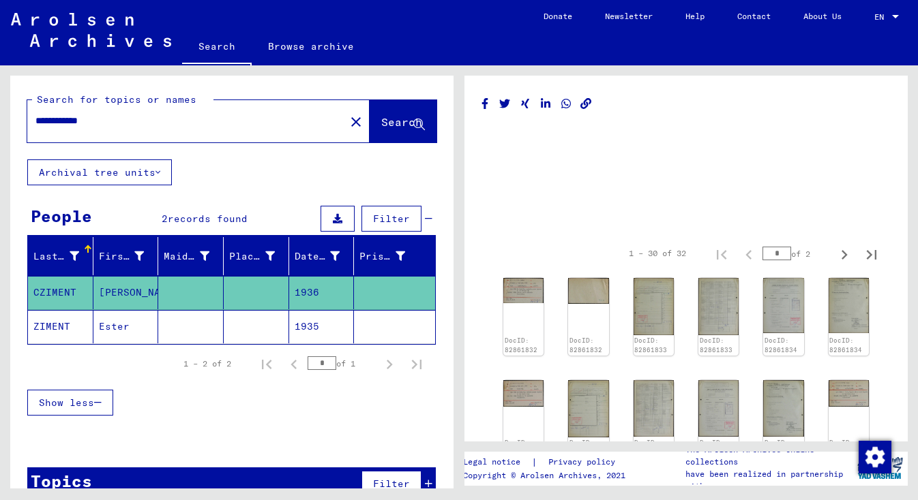
drag, startPoint x: 37, startPoint y: 119, endPoint x: 120, endPoint y: 118, distance: 82.5
click at [120, 118] on input "**********" at bounding box center [185, 121] width 301 height 14
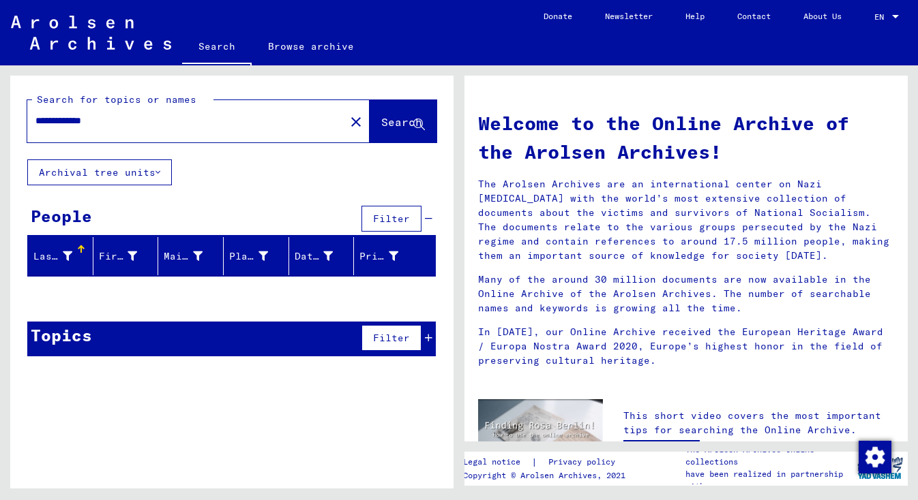
drag, startPoint x: 69, startPoint y: 121, endPoint x: 29, endPoint y: 125, distance: 40.4
click at [29, 125] on div "**********" at bounding box center [177, 121] width 301 height 31
click at [381, 117] on span "Search" at bounding box center [401, 122] width 41 height 14
drag, startPoint x: 38, startPoint y: 117, endPoint x: 74, endPoint y: 117, distance: 35.5
click at [74, 119] on input "**********" at bounding box center [181, 121] width 293 height 14
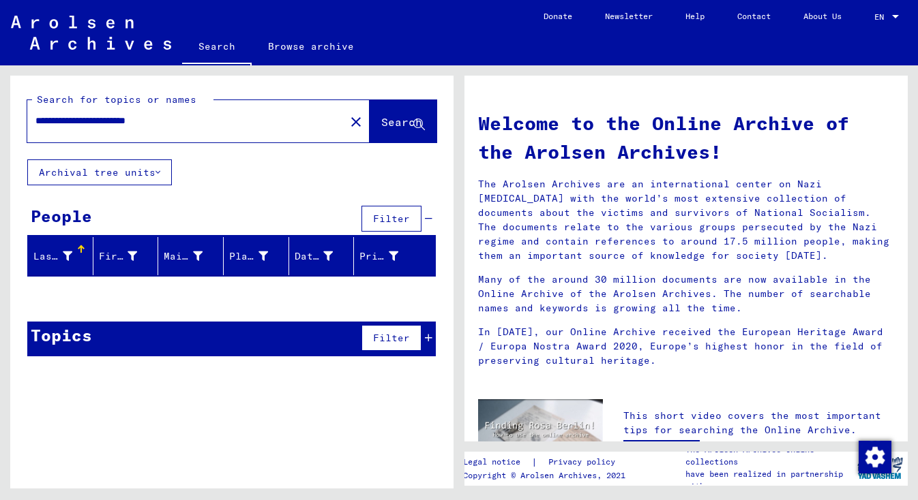
click at [203, 119] on input "**********" at bounding box center [181, 121] width 293 height 14
drag, startPoint x: 219, startPoint y: 83, endPoint x: 390, endPoint y: 125, distance: 176.3
click at [390, 125] on span "Search" at bounding box center [401, 122] width 41 height 14
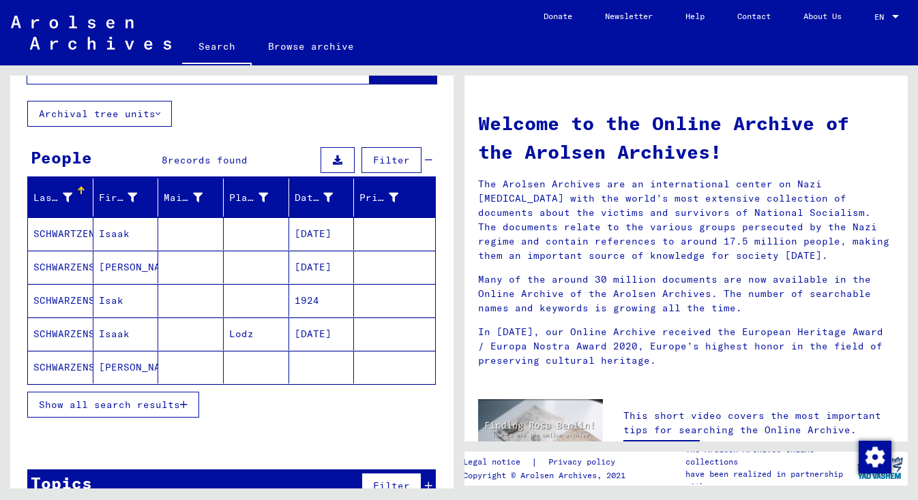
scroll to position [74, 0]
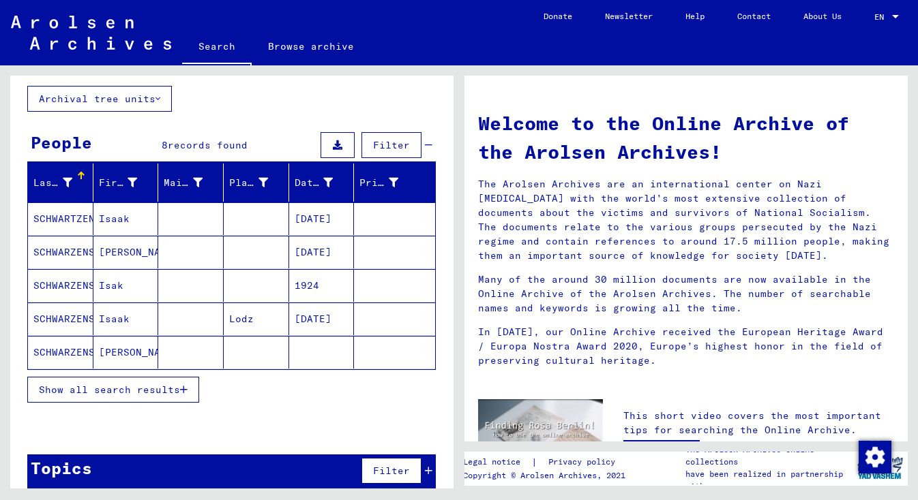
click at [313, 218] on mat-cell "[DATE]" at bounding box center [321, 218] width 65 height 33
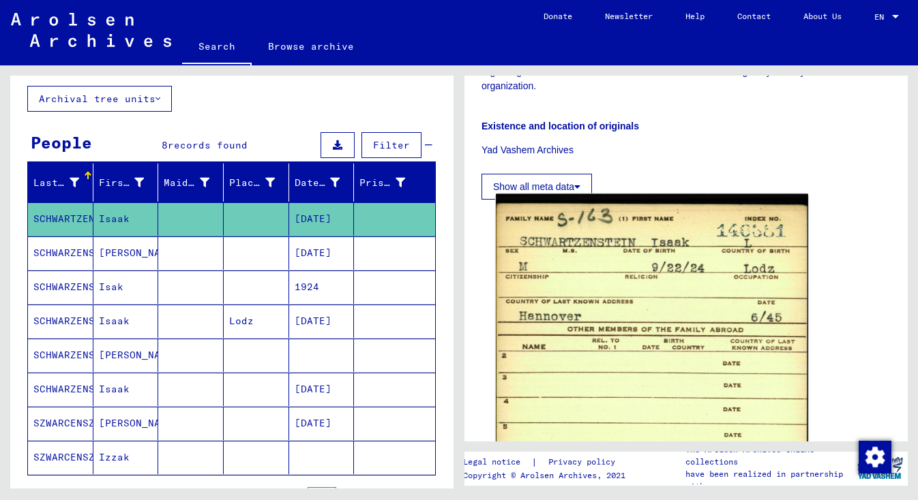
scroll to position [666, 0]
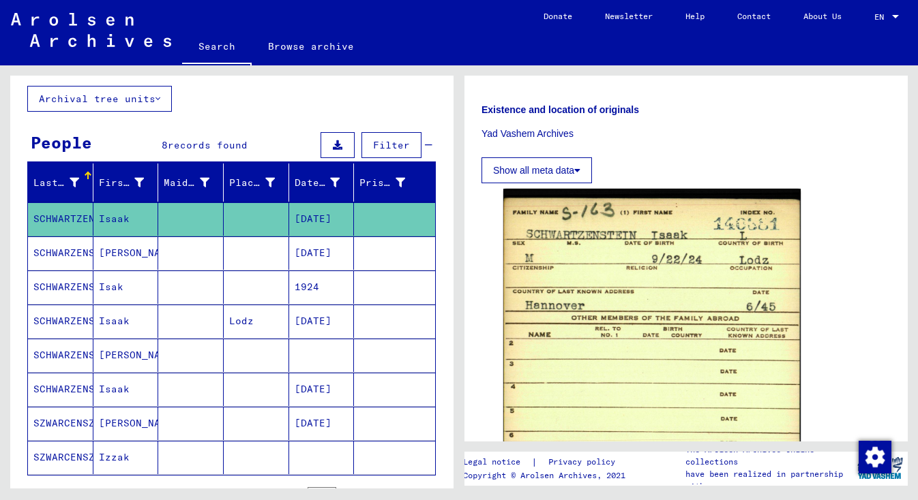
click at [325, 252] on mat-cell "[DATE]" at bounding box center [321, 253] width 65 height 33
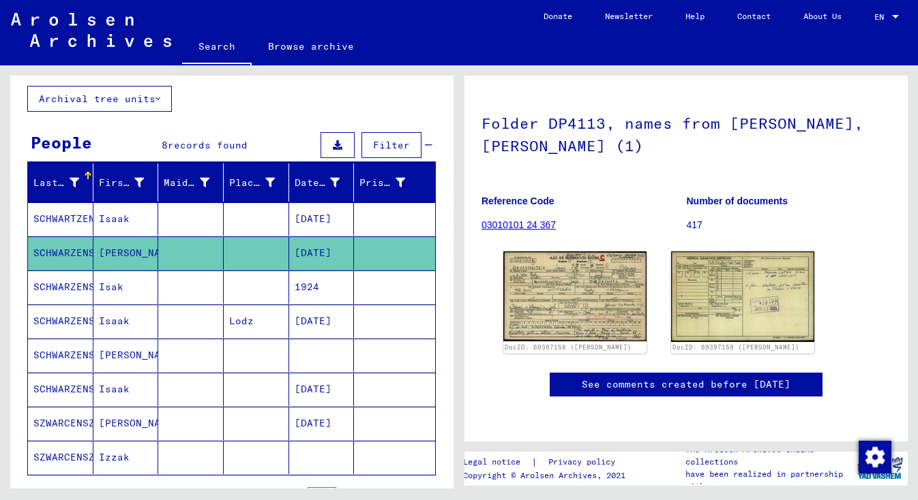
scroll to position [167, 0]
click at [314, 289] on mat-cell "1924" at bounding box center [321, 287] width 65 height 33
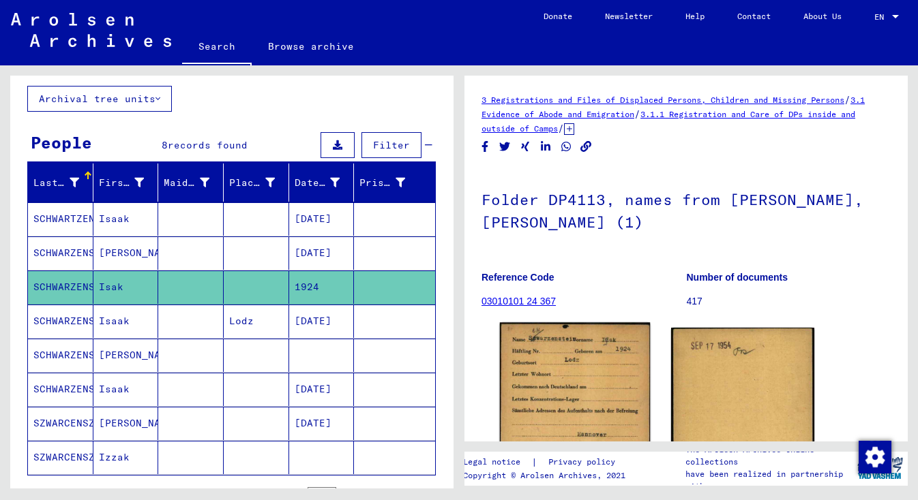
scroll to position [12, 0]
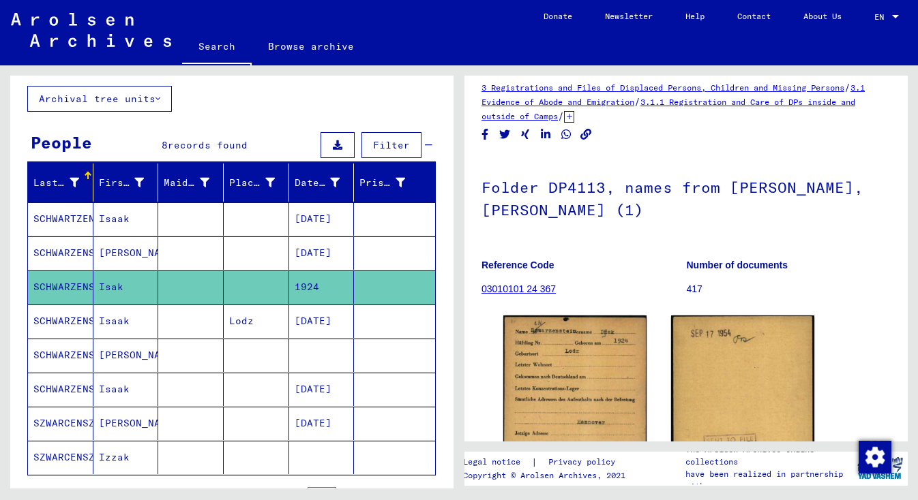
click at [316, 321] on mat-cell "[DATE]" at bounding box center [321, 321] width 65 height 33
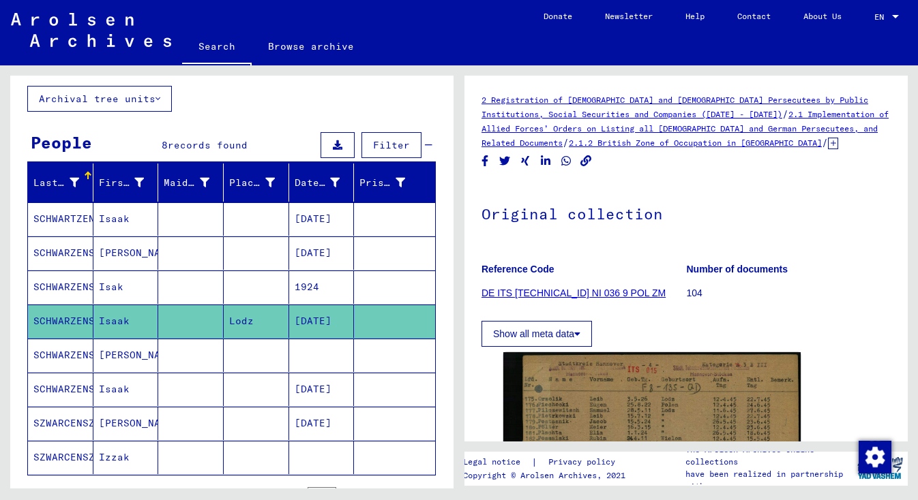
click at [308, 355] on mat-cell at bounding box center [321, 355] width 65 height 33
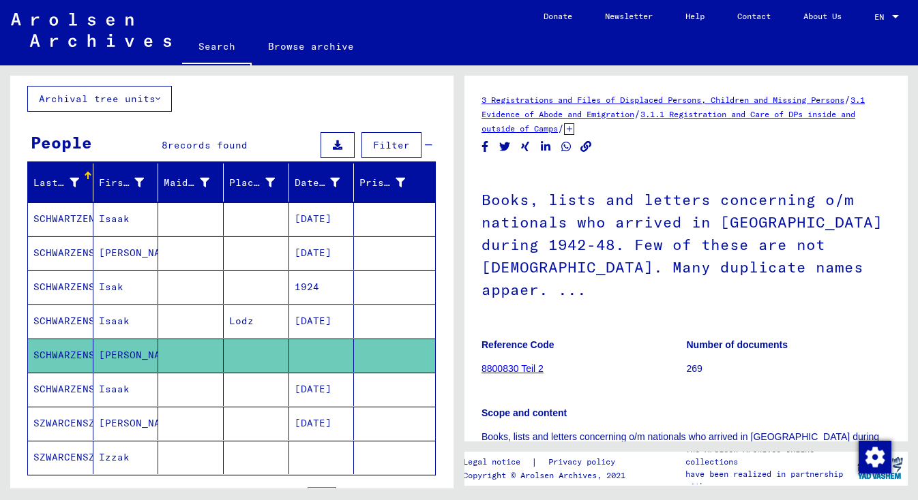
click at [319, 389] on mat-cell "[DATE]" at bounding box center [321, 389] width 65 height 33
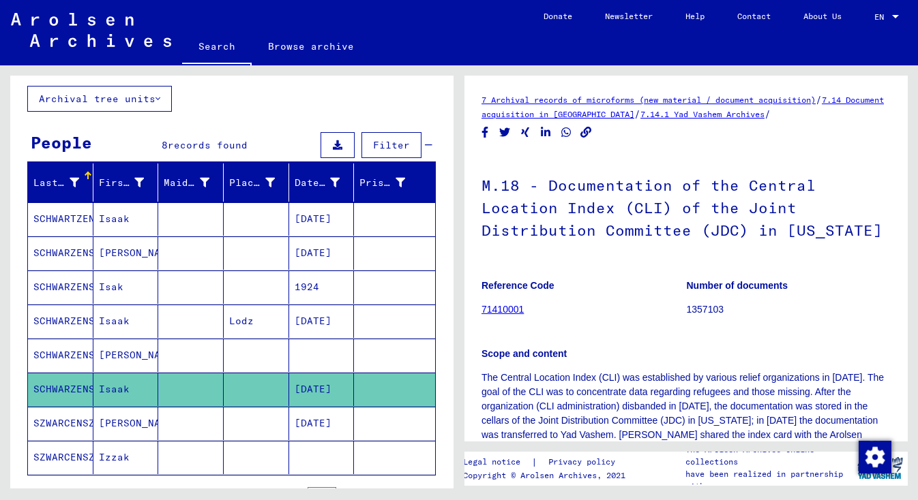
click at [318, 422] on mat-cell "[DATE]" at bounding box center [321, 423] width 65 height 33
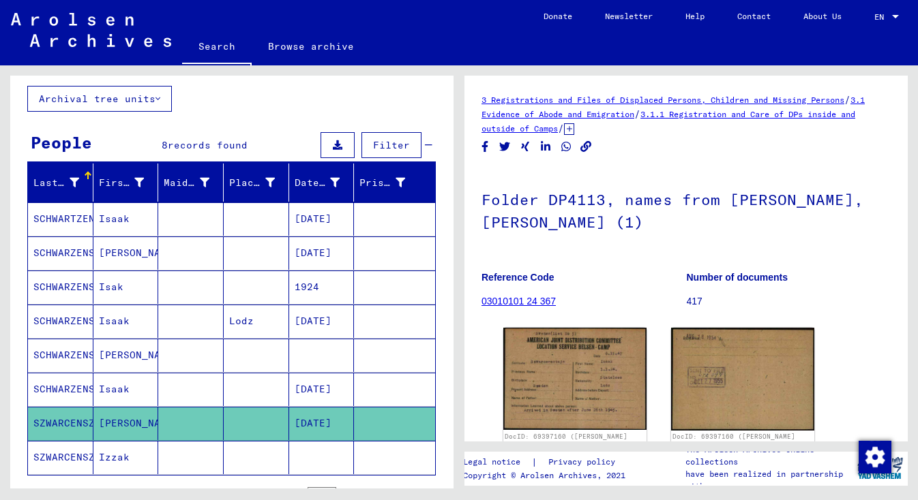
click at [314, 460] on mat-cell at bounding box center [321, 457] width 65 height 33
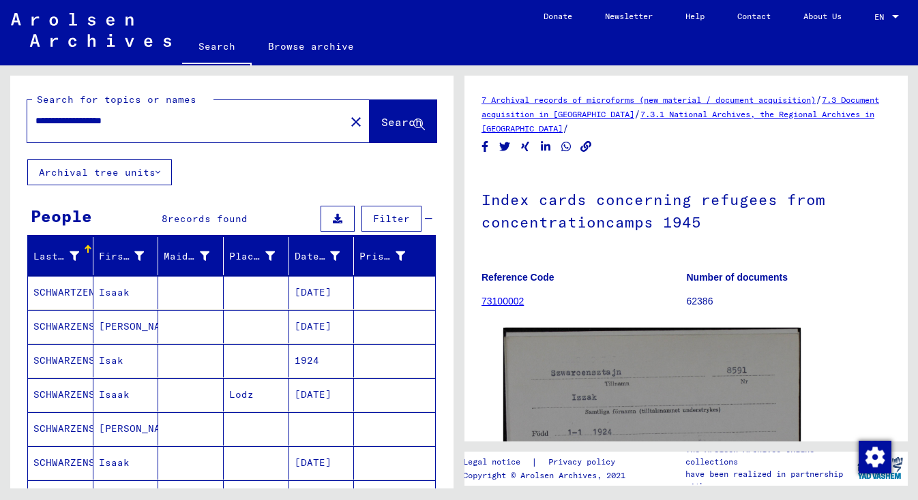
drag, startPoint x: 61, startPoint y: 117, endPoint x: 31, endPoint y: 124, distance: 31.4
click at [31, 124] on div "**********" at bounding box center [182, 121] width 310 height 31
click at [196, 122] on input "**********" at bounding box center [185, 121] width 301 height 14
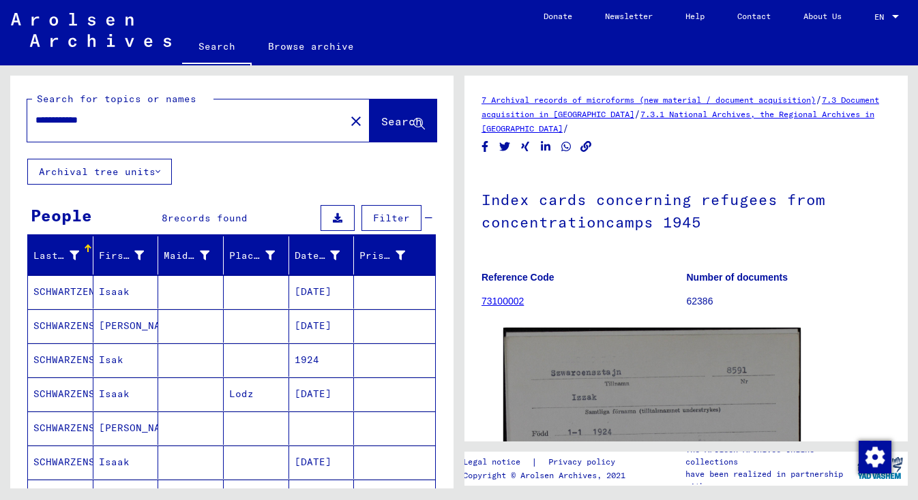
type input "**********"
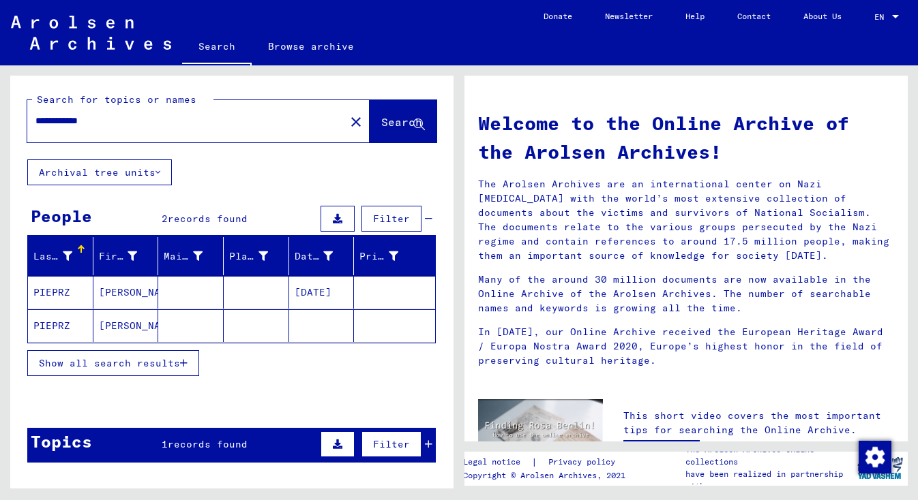
click at [318, 290] on mat-cell "[DATE]" at bounding box center [321, 292] width 65 height 33
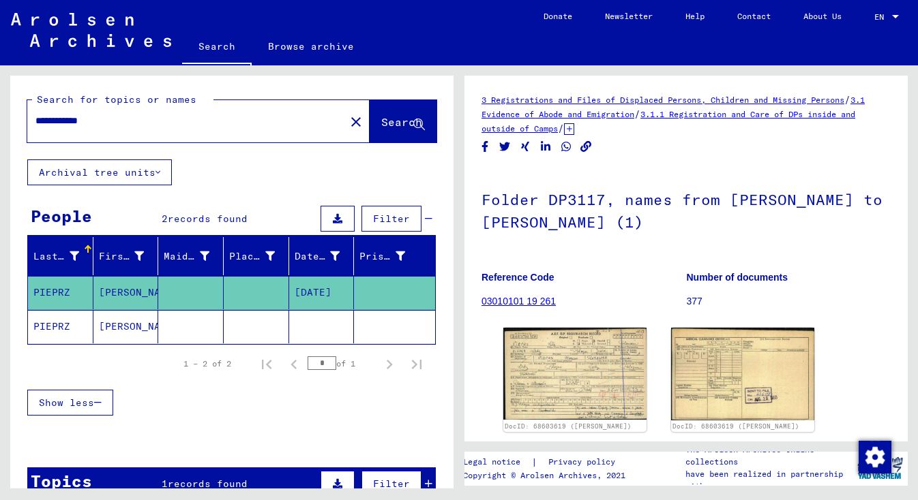
click at [318, 332] on mat-cell at bounding box center [321, 326] width 65 height 33
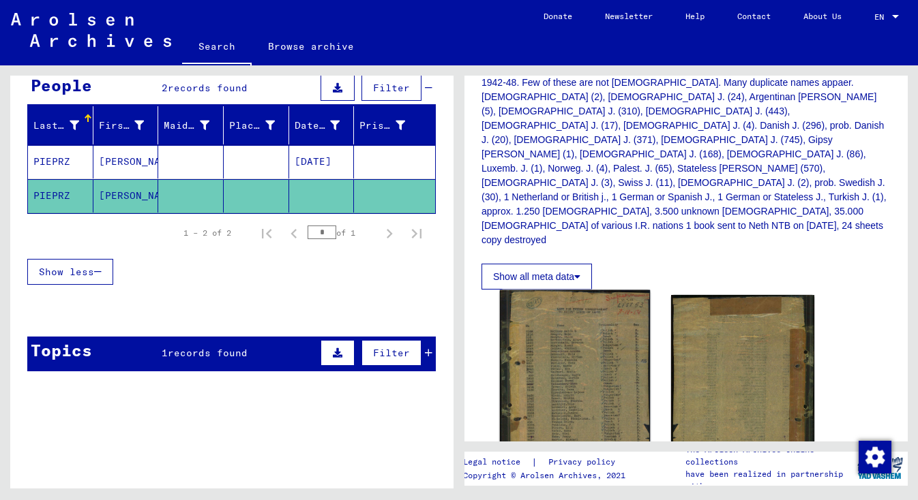
scroll to position [370, 0]
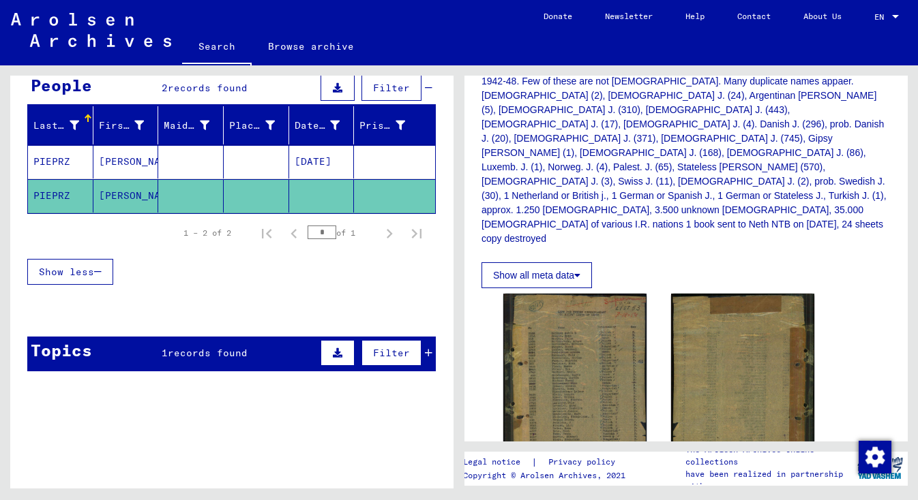
click at [548, 262] on button "Show all meta data" at bounding box center [536, 275] width 110 height 26
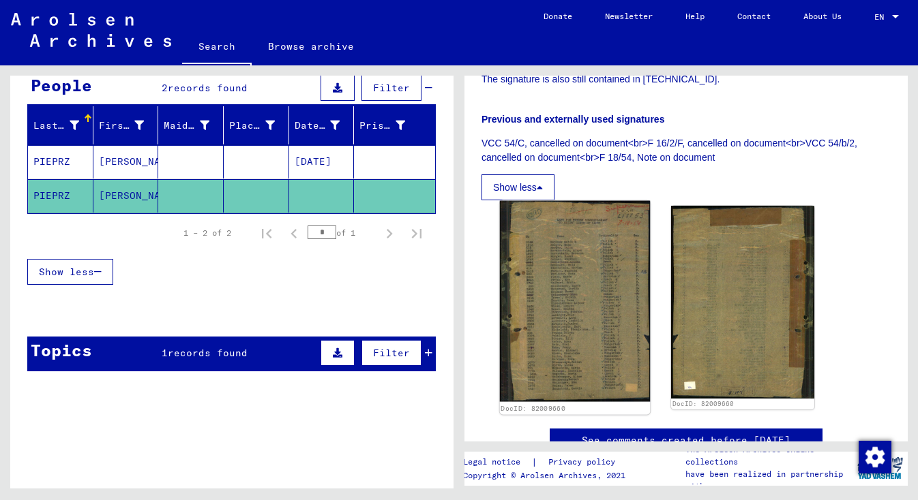
scroll to position [592, 0]
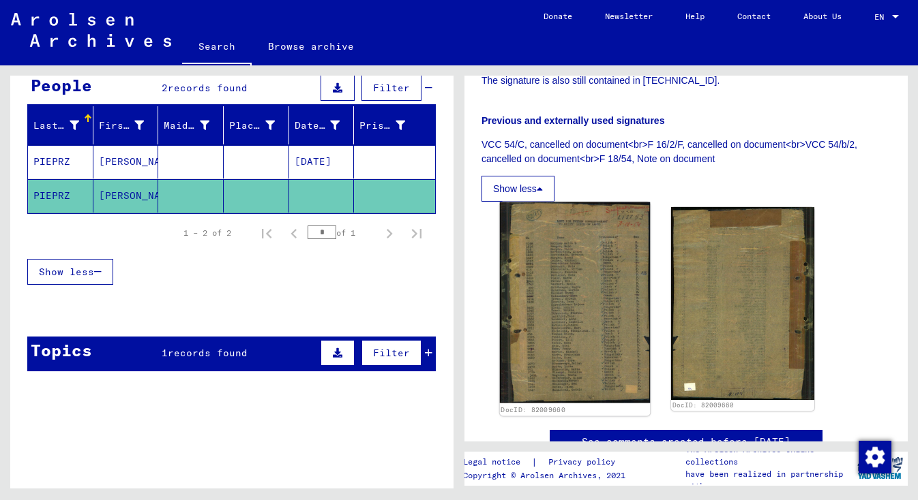
click at [597, 273] on img at bounding box center [575, 302] width 151 height 201
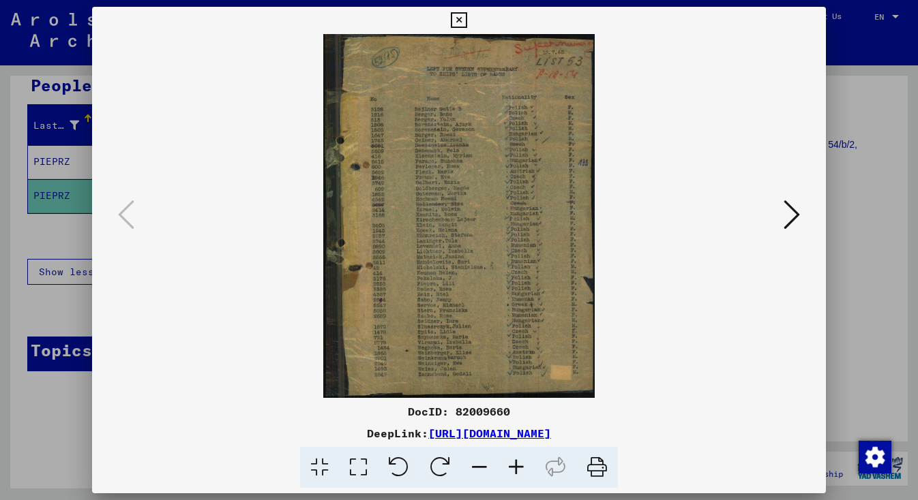
click at [521, 466] on icon at bounding box center [516, 468] width 37 height 42
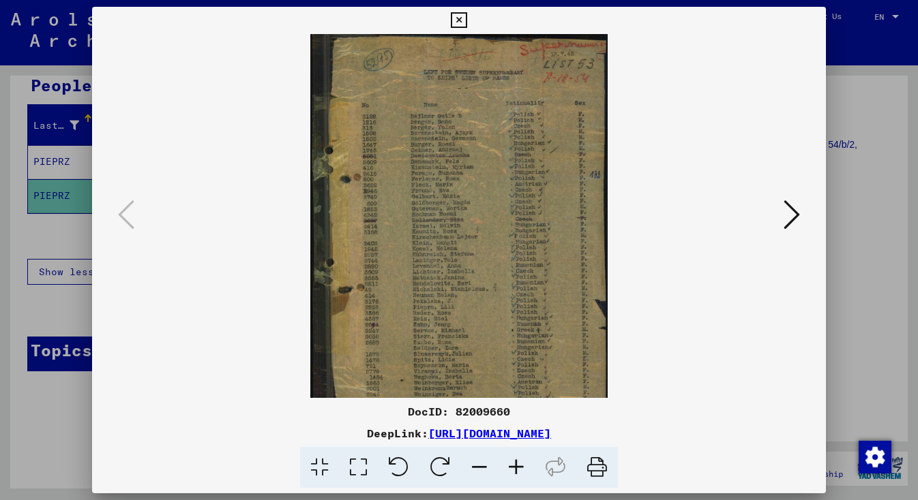
click at [521, 466] on icon at bounding box center [516, 468] width 37 height 42
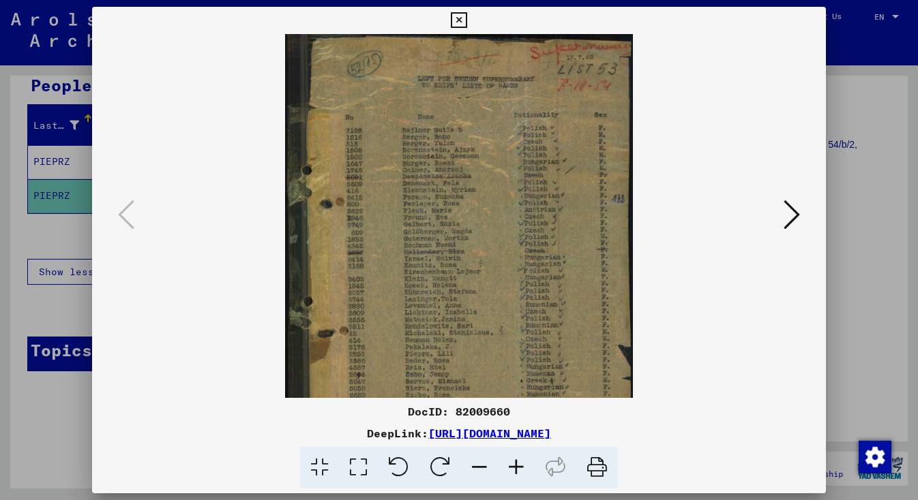
click at [521, 466] on icon at bounding box center [516, 468] width 37 height 42
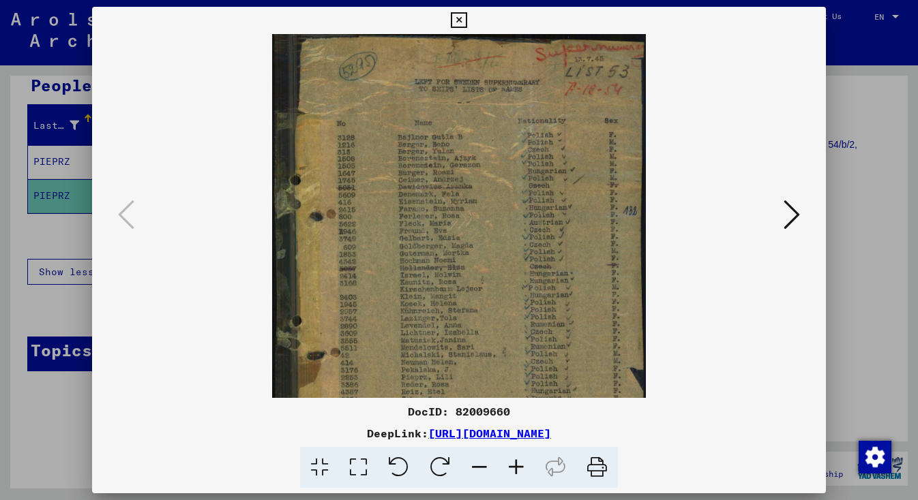
click at [521, 466] on icon at bounding box center [516, 468] width 37 height 42
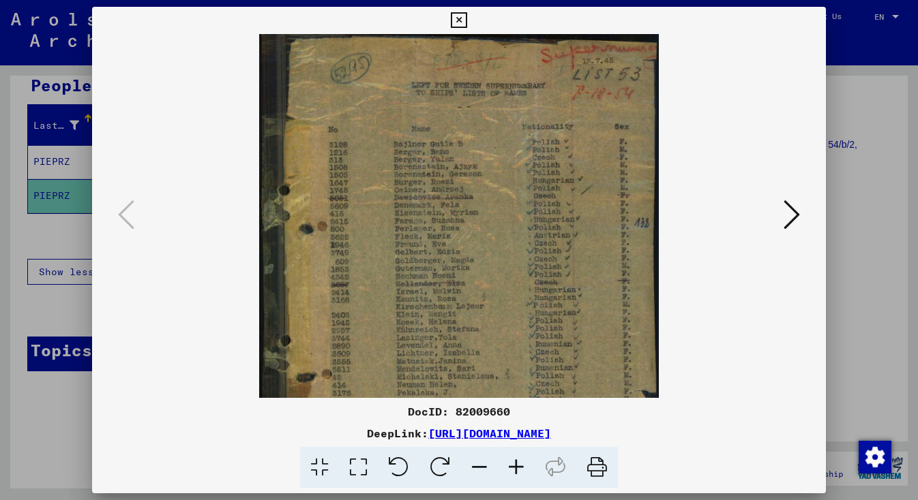
scroll to position [0, 0]
click at [486, 309] on img at bounding box center [458, 301] width 399 height 534
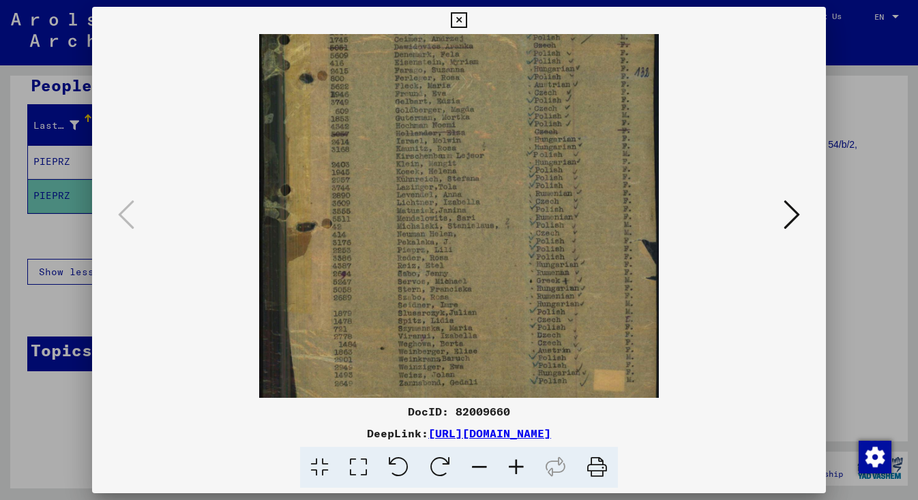
scroll to position [147, 0]
drag, startPoint x: 502, startPoint y: 370, endPoint x: 506, endPoint y: 217, distance: 152.1
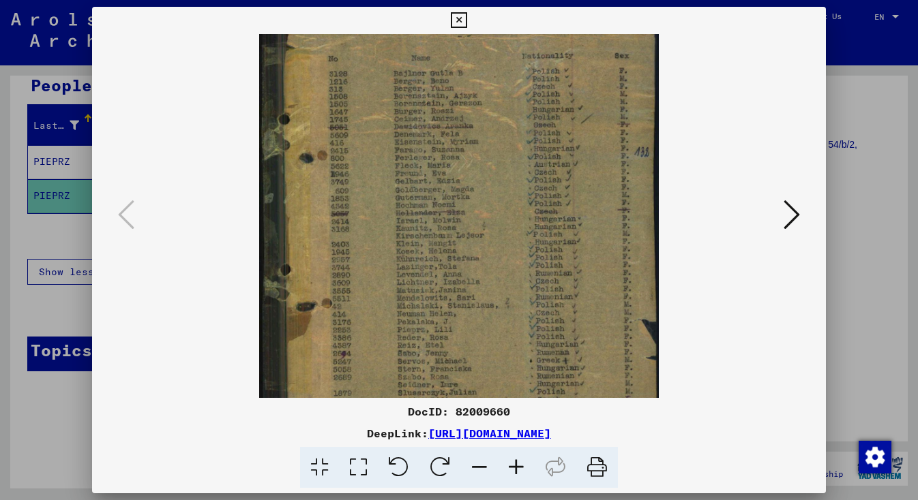
scroll to position [0, 0]
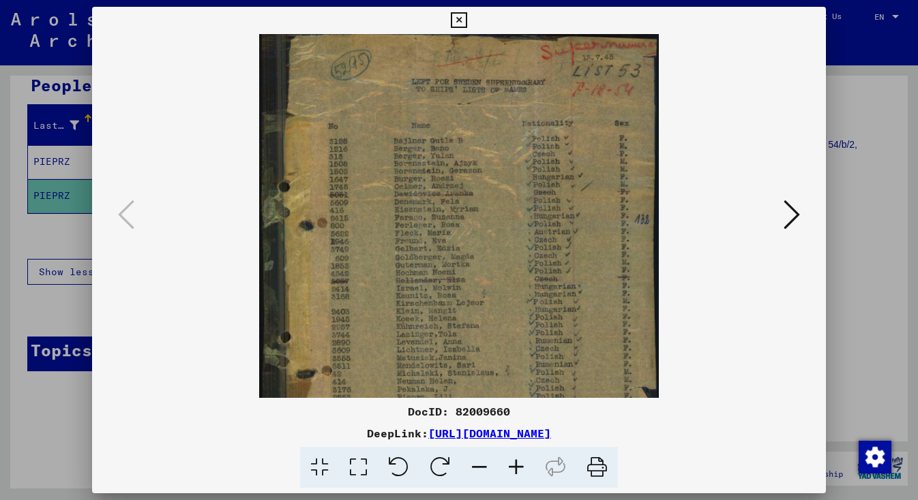
drag, startPoint x: 394, startPoint y: 282, endPoint x: 391, endPoint y: 486, distance: 203.9
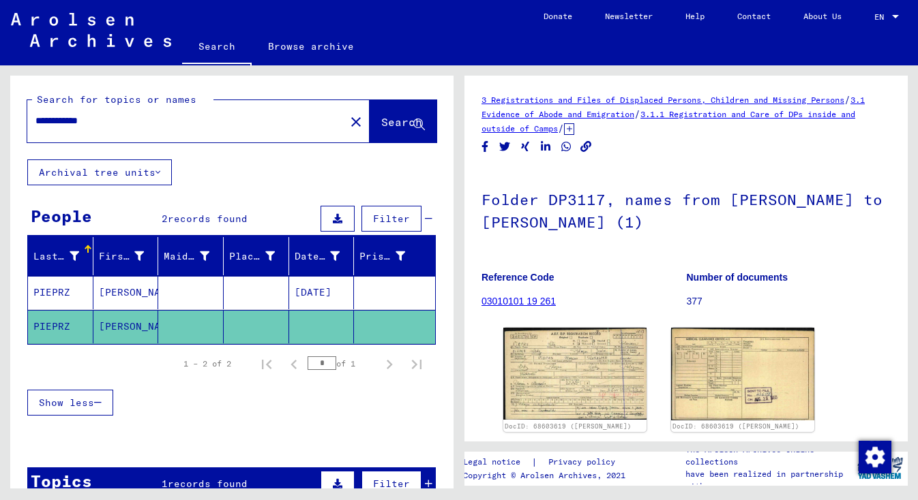
drag, startPoint x: 112, startPoint y: 123, endPoint x: 20, endPoint y: 121, distance: 92.1
click at [20, 121] on div "**********" at bounding box center [231, 118] width 443 height 84
